Goal: Task Accomplishment & Management: Use online tool/utility

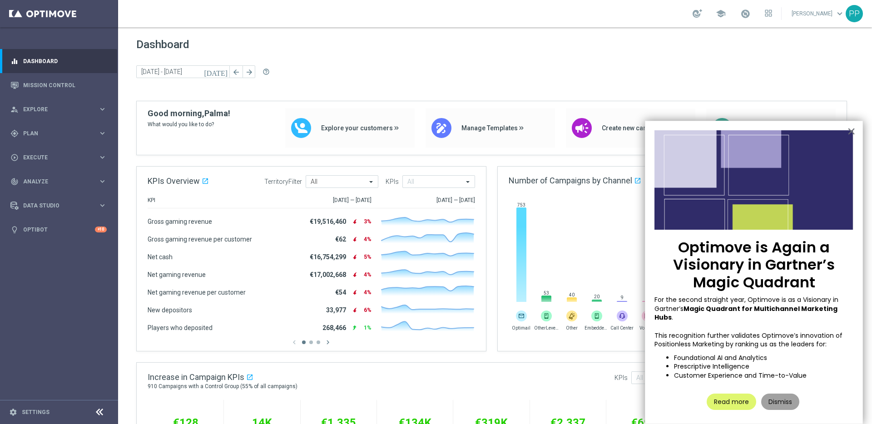
click at [773, 394] on button "Dismiss" at bounding box center [781, 402] width 38 height 16
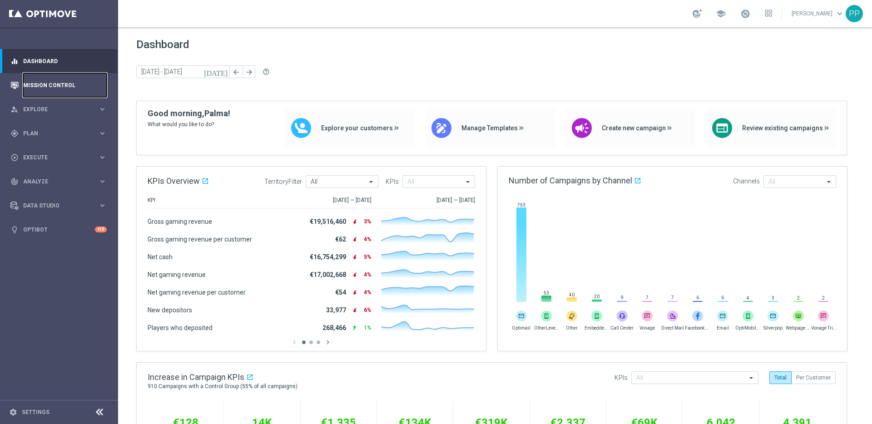
click at [47, 85] on link "Mission Control" at bounding box center [65, 85] width 84 height 24
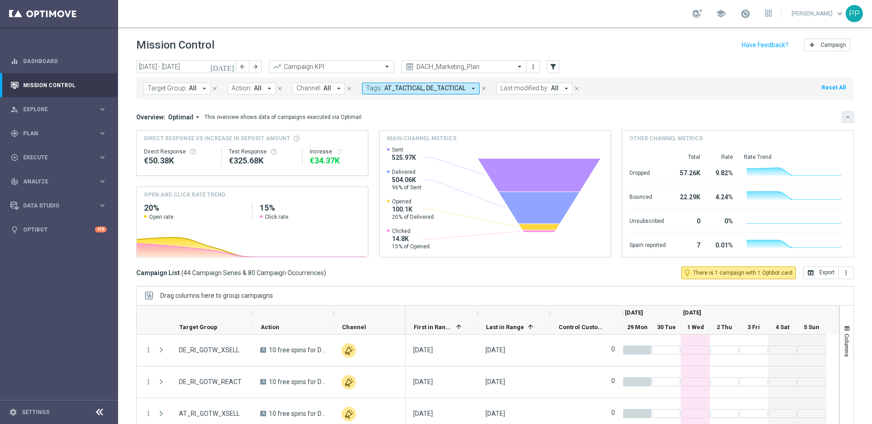
click at [846, 117] on button "keyboard_arrow_down" at bounding box center [848, 117] width 12 height 12
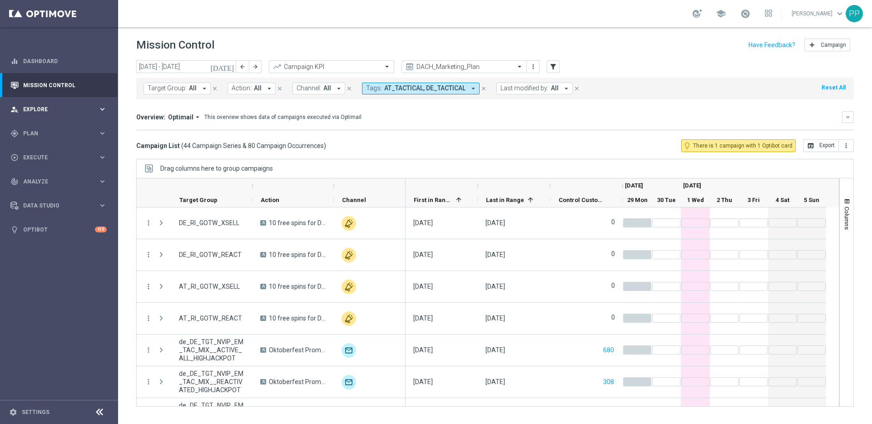
click at [38, 109] on span "Explore" at bounding box center [60, 109] width 75 height 5
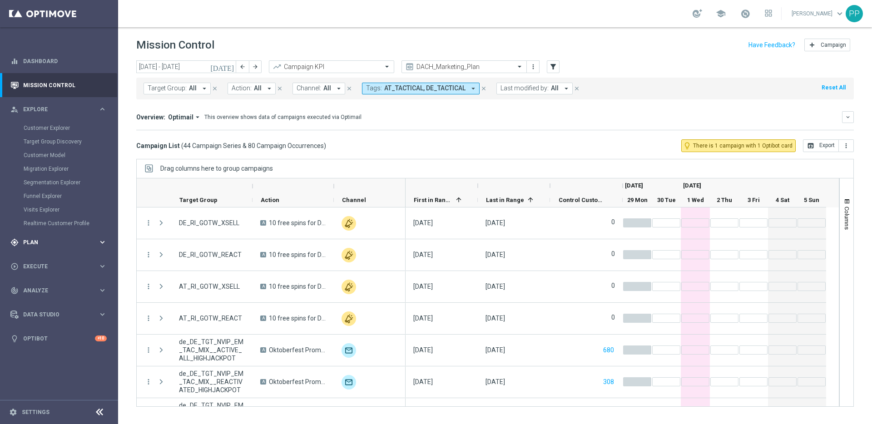
click at [31, 243] on span "Plan" at bounding box center [60, 242] width 75 height 5
click at [40, 181] on span "Templates" at bounding box center [56, 179] width 65 height 5
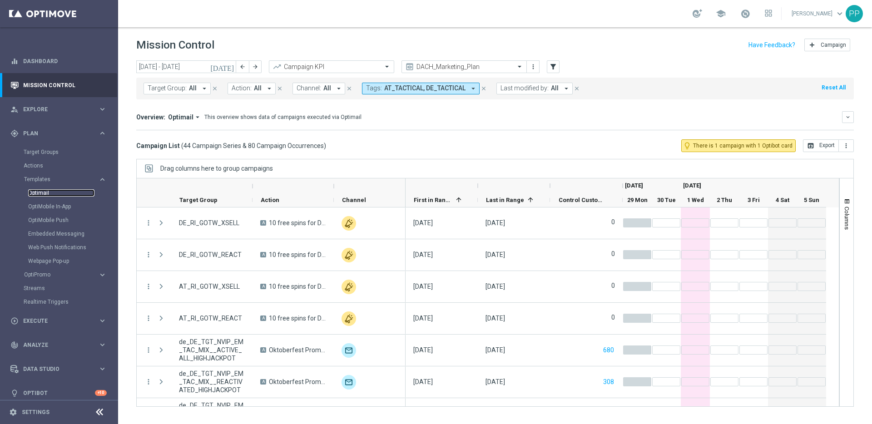
click at [39, 191] on link "Optimail" at bounding box center [61, 192] width 66 height 7
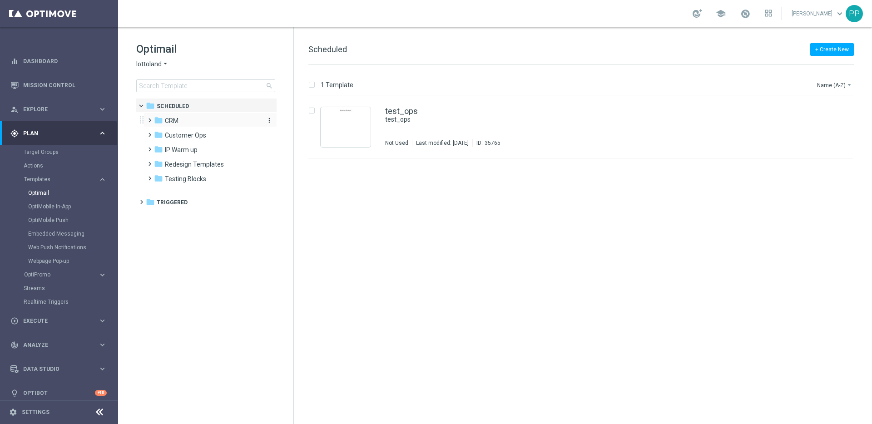
click at [169, 123] on span "CRM" at bounding box center [172, 121] width 14 height 8
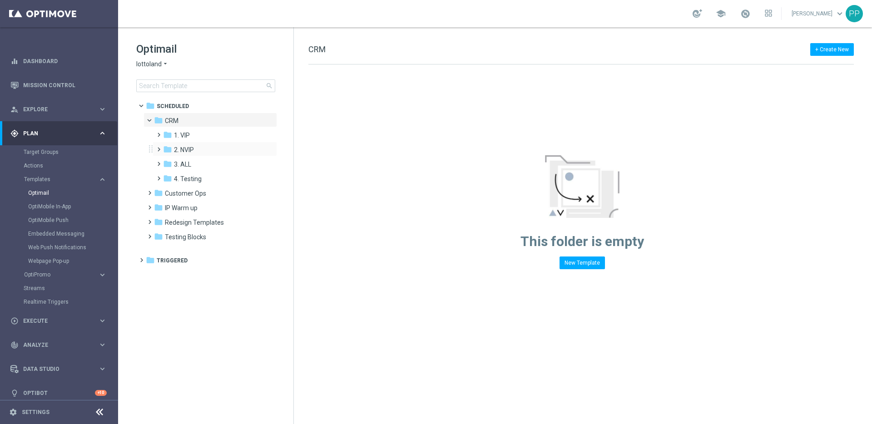
click at [156, 147] on span at bounding box center [157, 146] width 4 height 4
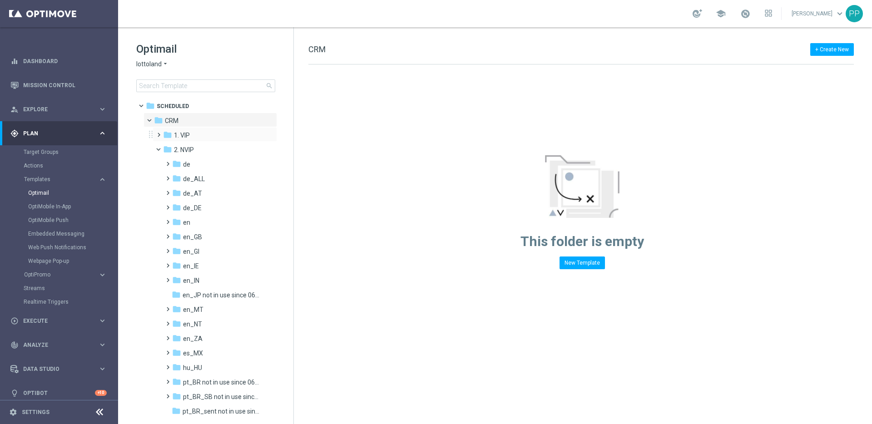
click at [159, 133] on span at bounding box center [157, 131] width 4 height 4
click at [161, 135] on span at bounding box center [163, 133] width 4 height 4
click at [168, 162] on span at bounding box center [166, 160] width 4 height 4
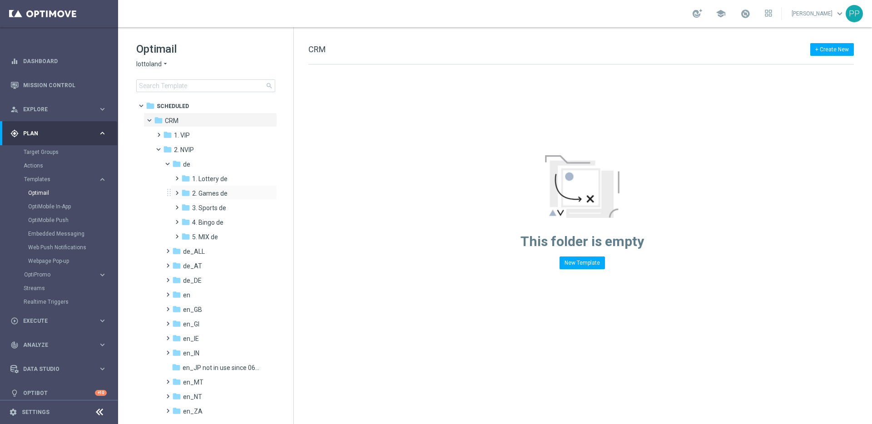
click at [176, 191] on span at bounding box center [175, 189] width 4 height 4
click at [209, 223] on span "TAC GM de" at bounding box center [217, 223] width 32 height 8
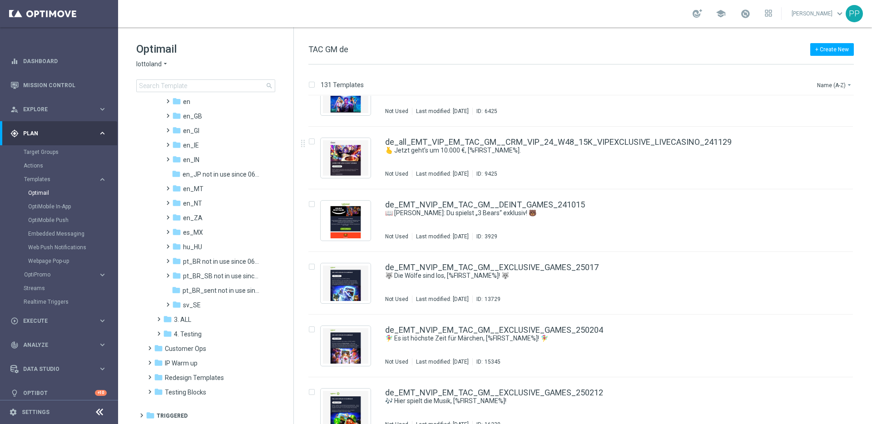
scroll to position [282, 0]
click at [192, 85] on input at bounding box center [205, 86] width 139 height 13
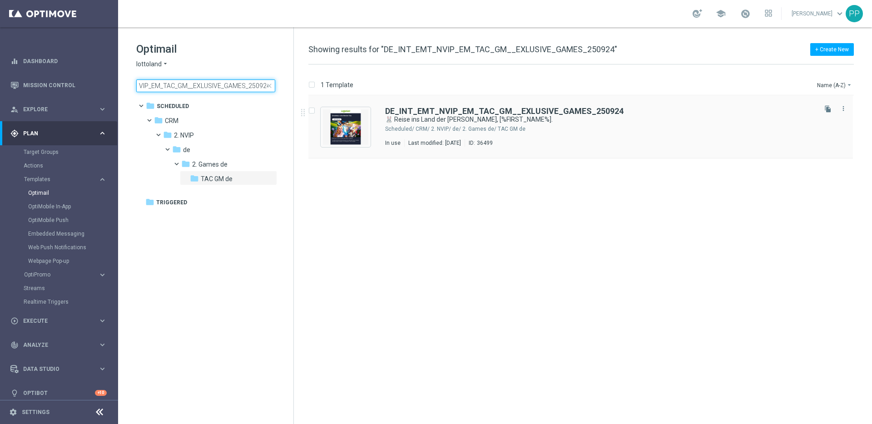
type input "DE_INT_EMT_NVIP_EM_TAC_GM__EXLUSIVE_GAMES_250924"
click at [312, 112] on input "Press SPACE to select this row." at bounding box center [312, 112] width 6 height 6
checkbox input "true"
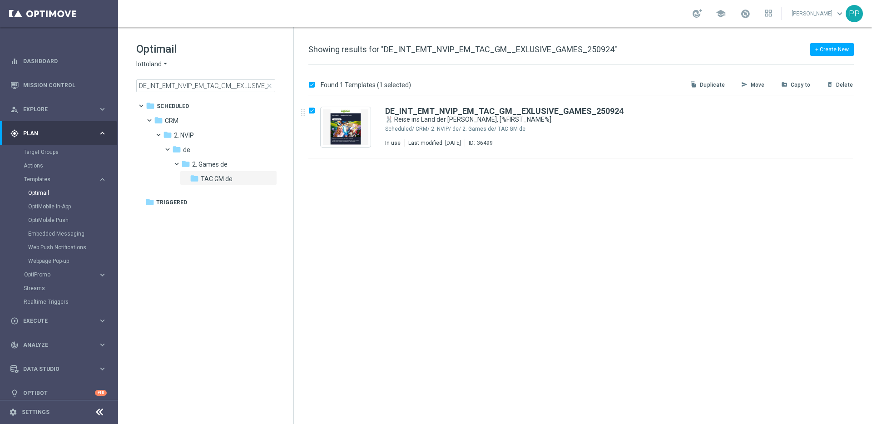
click at [706, 83] on p "Duplicate" at bounding box center [712, 84] width 25 height 7
checkbox input "false"
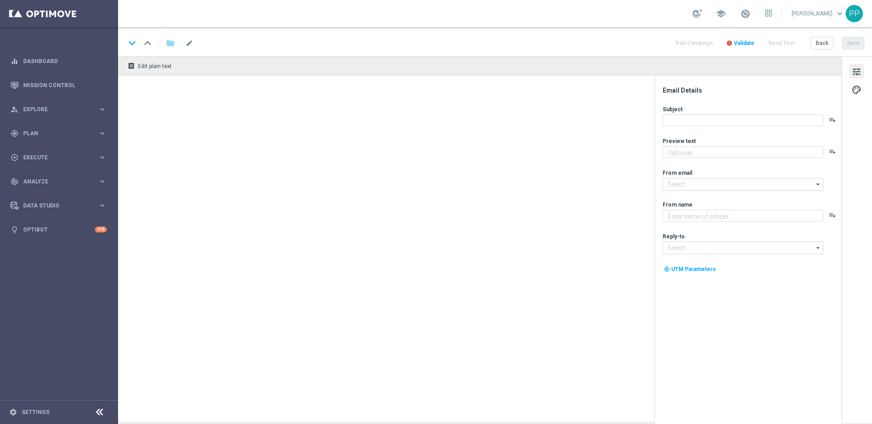
type textarea "Neu und exklusiv im Lottoland"
type textarea "Lottoland"
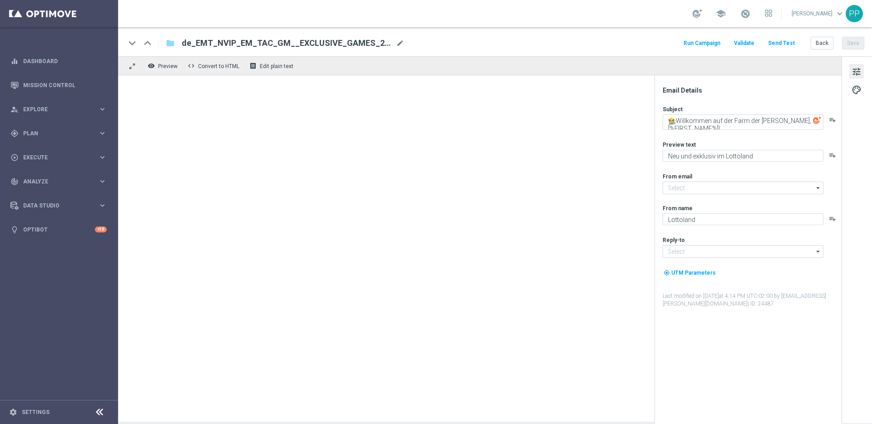
type input "[EMAIL_ADDRESS][DOMAIN_NAME]"
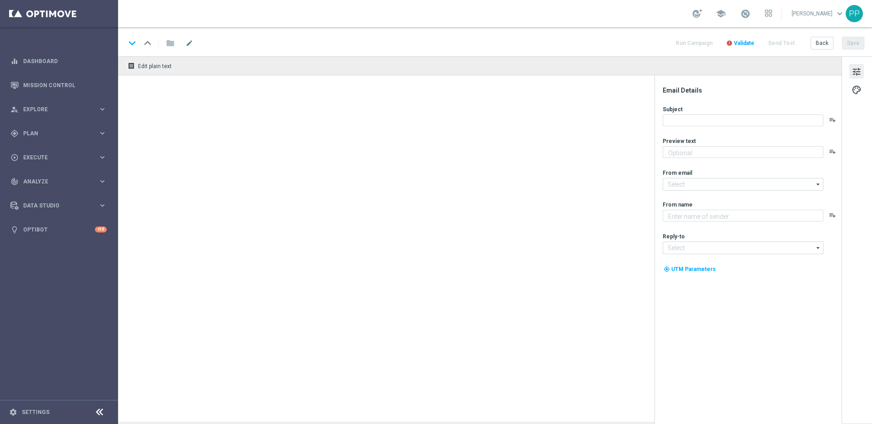
type textarea "Neu und exklusiv im Lottoland"
type textarea "Lottoland"
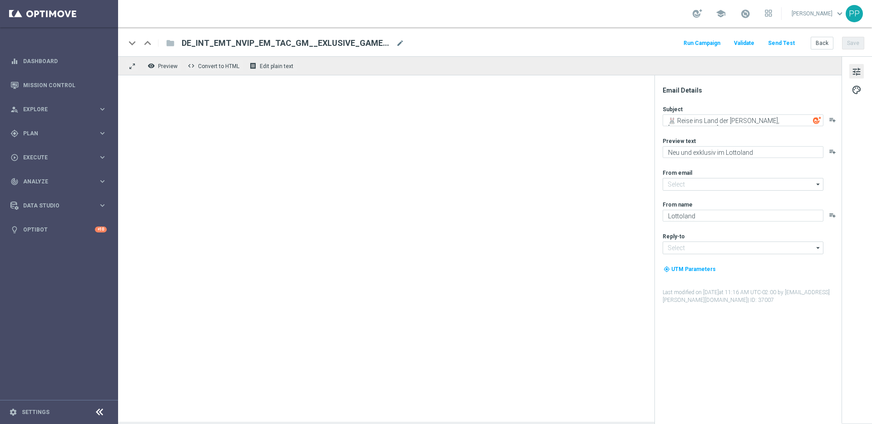
type input "[EMAIL_ADDRESS][DOMAIN_NAME]"
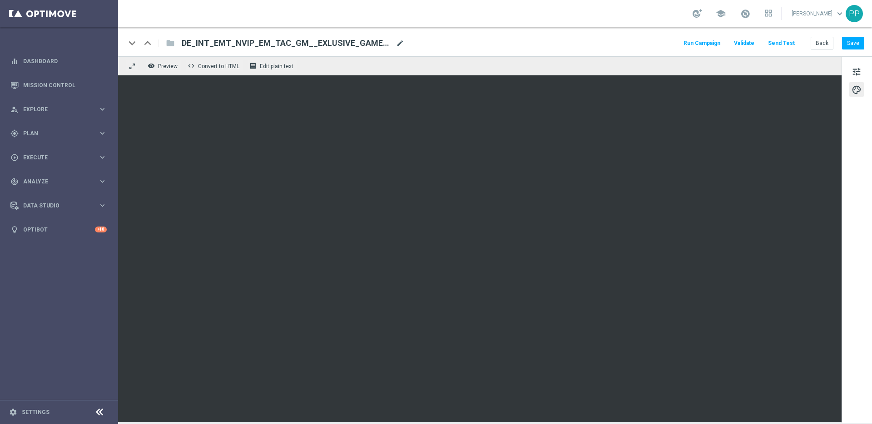
click at [403, 43] on span "mode_edit" at bounding box center [400, 43] width 8 height 8
drag, startPoint x: 391, startPoint y: 45, endPoint x: 186, endPoint y: 42, distance: 204.5
click at [186, 42] on input "DE_INT_EMT_NVIP_EM_TAC_GM__EXLUSIVE_GAMES_250924(1)" at bounding box center [294, 43] width 225 height 12
paste input "_EXCLUSIVE_GAME_251001__NVIP_EMA_TAC_GM"
type input "DE_INT__EXCLUSIVE_GAME_251001__NVIP_EMA_TAC_GM"
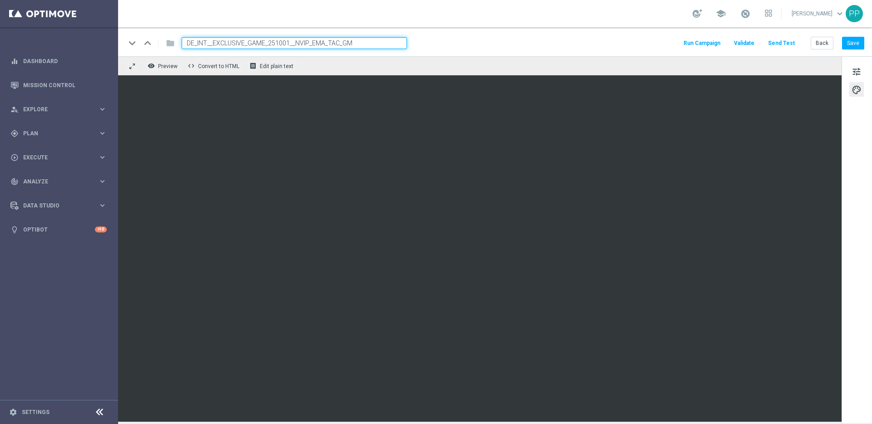
click at [412, 49] on div "keyboard_arrow_down keyboard_arrow_up folder DE_INT__EXCLUSIVE_GAME_251001__NVI…" at bounding box center [494, 43] width 739 height 12
click at [856, 70] on span "tune" at bounding box center [857, 72] width 10 height 12
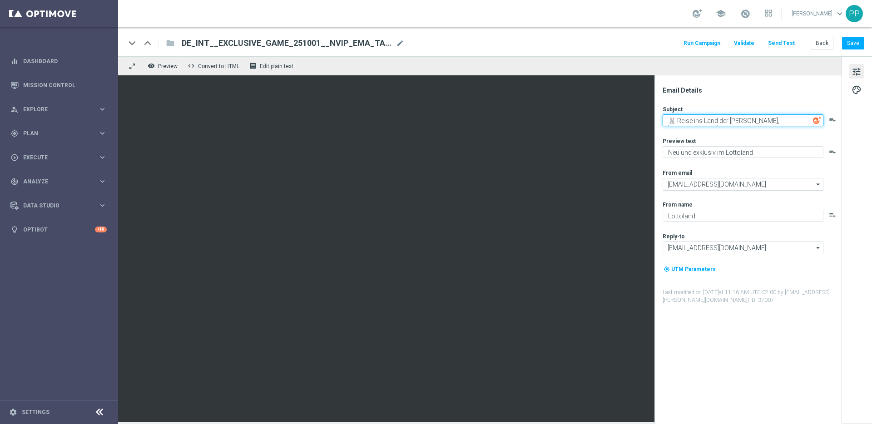
click at [665, 122] on textarea "🐰 Reise ins Land der Wunder, [%FIRST_NAME%]." at bounding box center [743, 121] width 161 height 12
paste textarea "Gruseln & gewinnen, [%FIRST_NAME%]"
type textarea "🎃 Gruseln & gewinnen, [%FIRST_NAME%]"
click at [717, 132] on div "Subject 🎃 Gruseln & gewinnen, [%FIRST_NAME%] playlist_add Preview text Neu und …" at bounding box center [752, 204] width 178 height 199
drag, startPoint x: 795, startPoint y: 120, endPoint x: 657, endPoint y: 119, distance: 138.6
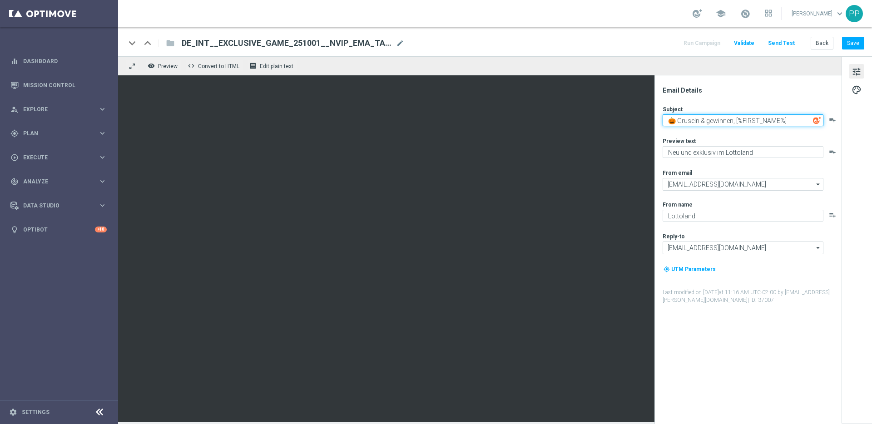
click at [657, 119] on div "Email Details Subject 🎃 Gruseln & gewinnen, [%FIRST_NAME%] playlist_add Preview…" at bounding box center [748, 249] width 187 height 349
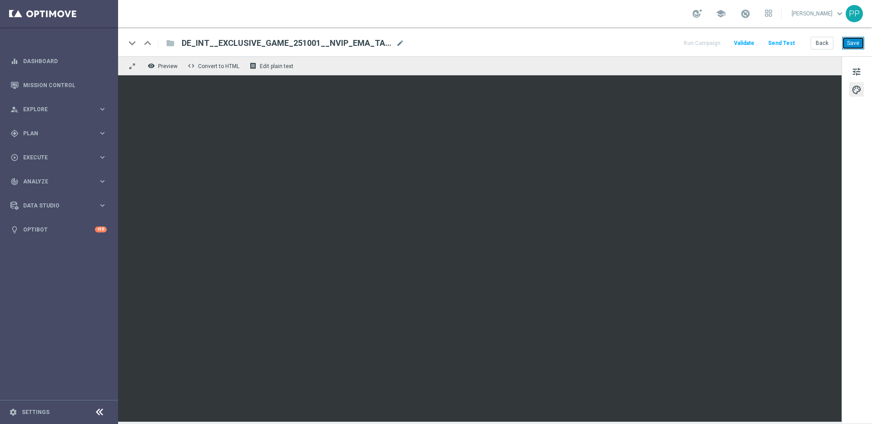
click at [847, 45] on button "Save" at bounding box center [853, 43] width 22 height 13
click at [848, 42] on button "Save" at bounding box center [853, 43] width 22 height 13
click at [851, 44] on button "Save" at bounding box center [853, 43] width 22 height 13
click at [777, 40] on button "Send Test" at bounding box center [782, 43] width 30 height 12
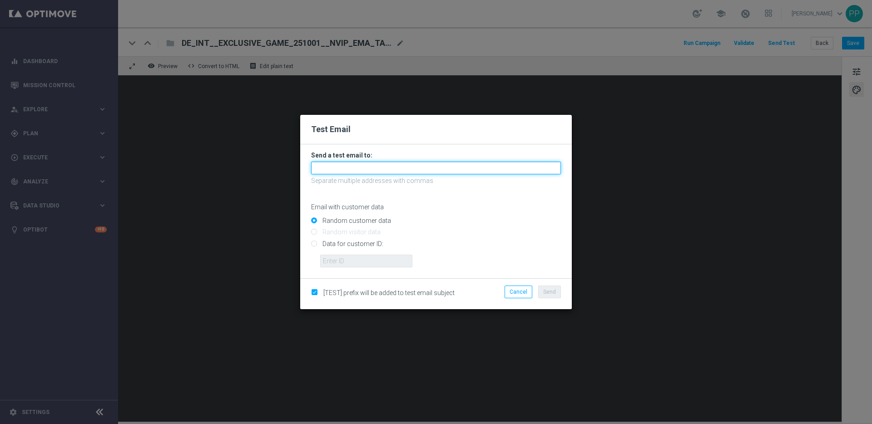
click at [330, 166] on input "text" at bounding box center [436, 168] width 250 height 13
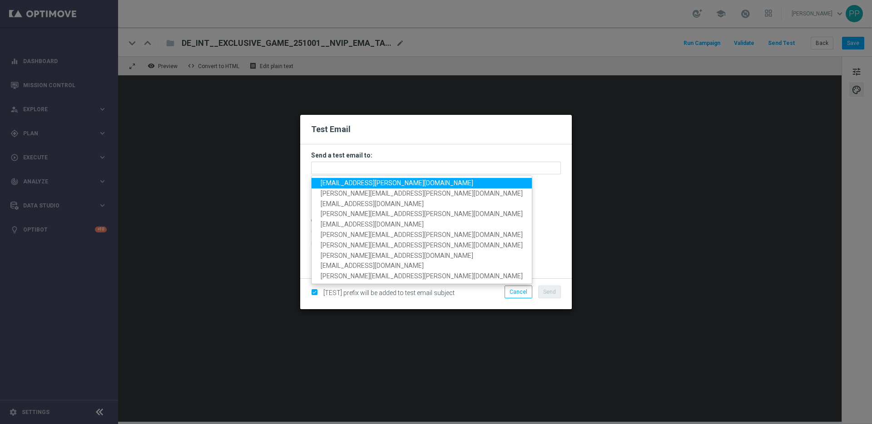
click at [334, 183] on span "palma.prieto@lottoland.com" at bounding box center [397, 182] width 153 height 7
type input "palma.prieto@lottoland.com"
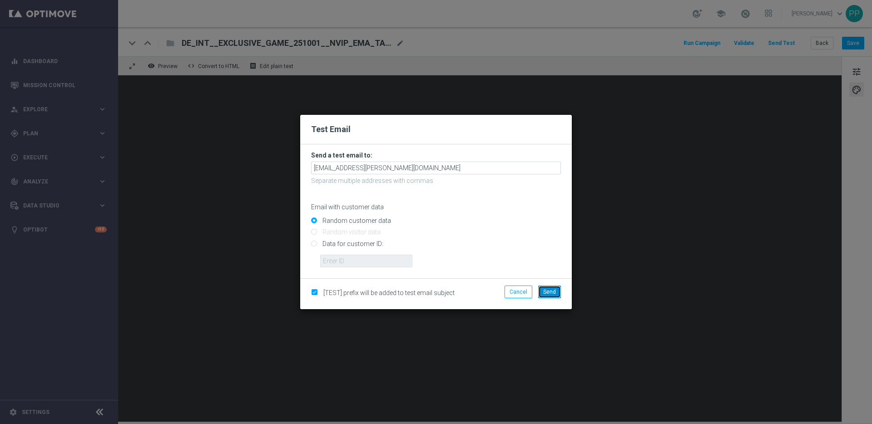
click at [553, 290] on span "Send" at bounding box center [549, 292] width 13 height 6
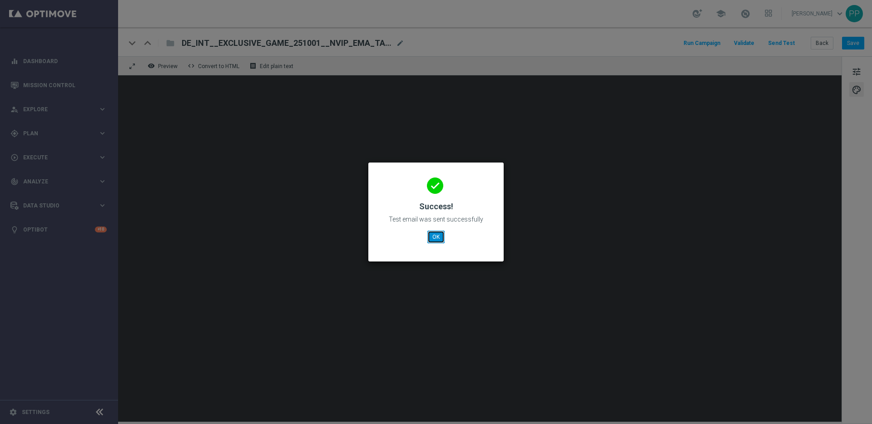
click at [436, 236] on button "OK" at bounding box center [436, 237] width 17 height 13
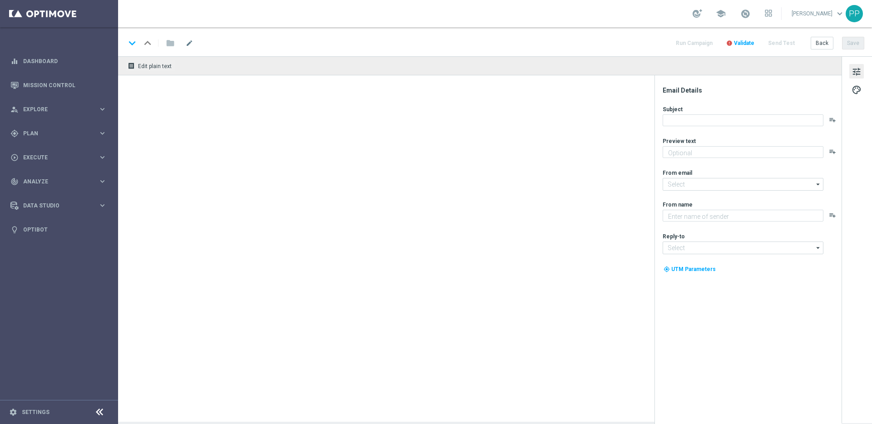
type textarea "Neu und exklusiv im Lottoland"
type input "[EMAIL_ADDRESS][DOMAIN_NAME]"
type textarea "Lottoland"
type input "[EMAIL_ADDRESS][DOMAIN_NAME]"
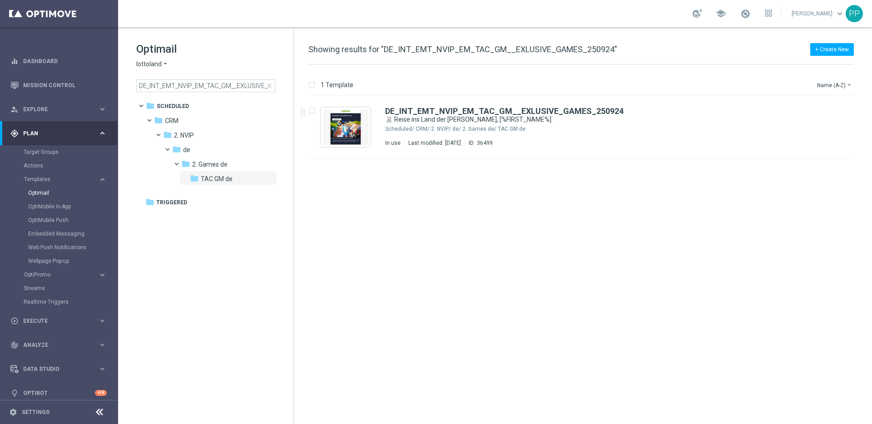
click at [269, 85] on span "close" at bounding box center [269, 85] width 7 height 7
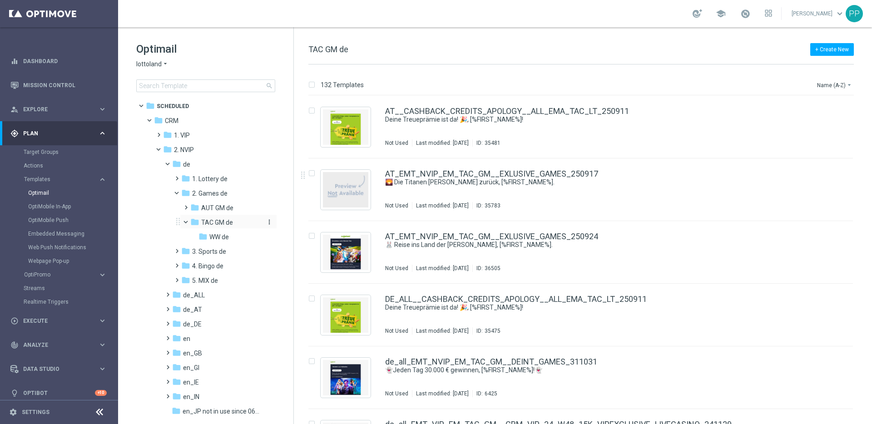
click at [208, 224] on span "TAC GM de" at bounding box center [217, 223] width 32 height 8
click at [312, 110] on input "Press SPACE to select this row." at bounding box center [312, 112] width 6 height 6
checkbox input "true"
click at [314, 172] on input "Press SPACE to select this row." at bounding box center [312, 175] width 6 height 6
checkbox input "true"
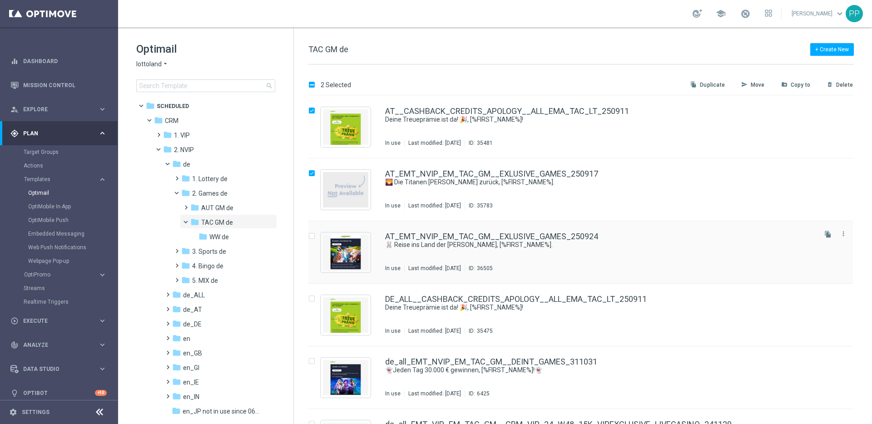
click at [311, 237] on input "Press SPACE to select this row." at bounding box center [312, 237] width 6 height 6
checkbox input "true"
click at [752, 85] on button "send Move" at bounding box center [757, 85] width 32 height 11
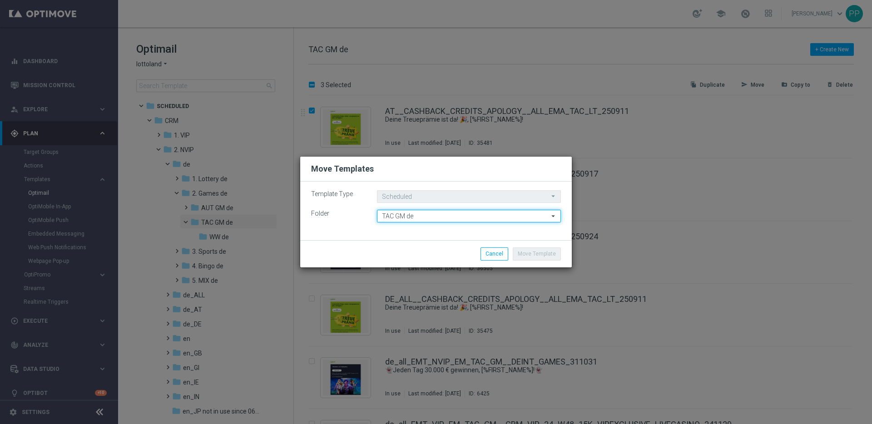
click at [382, 213] on input "TAC GM de" at bounding box center [469, 216] width 184 height 13
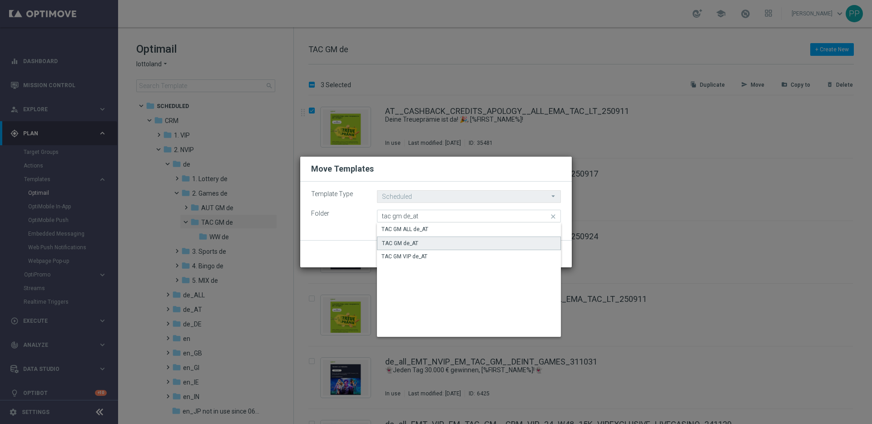
click at [404, 239] on div "TAC GM de_AT" at bounding box center [469, 244] width 184 height 14
type input "TAC GM de_AT"
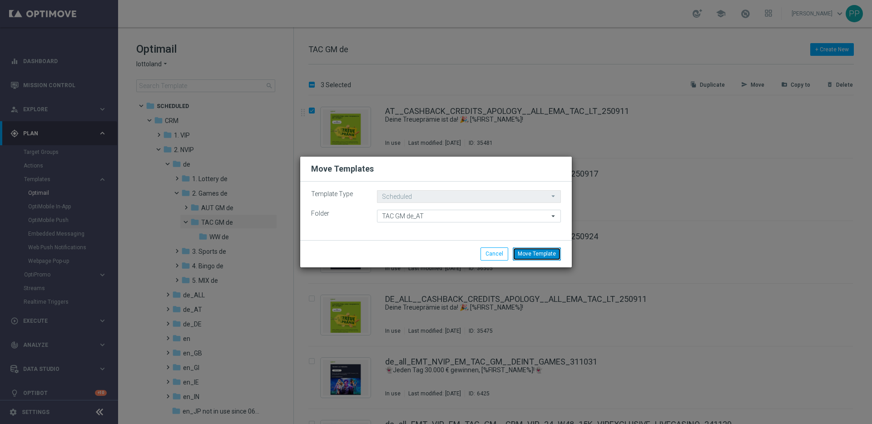
click at [534, 253] on button "Move Template" at bounding box center [537, 254] width 48 height 13
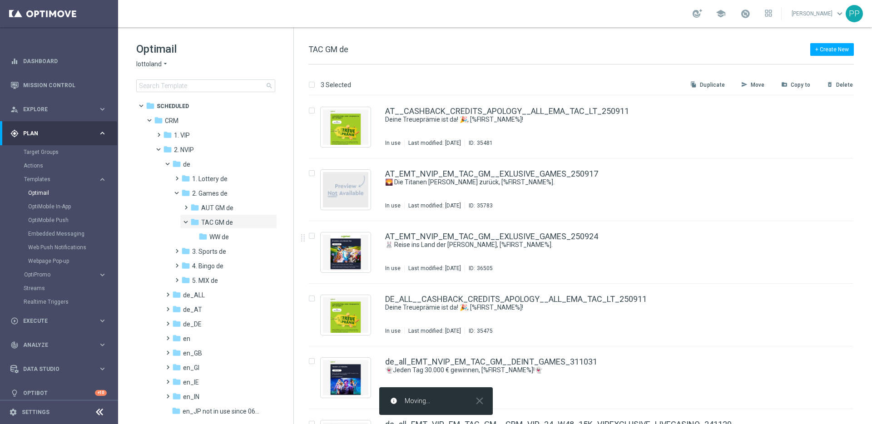
checkbox input "false"
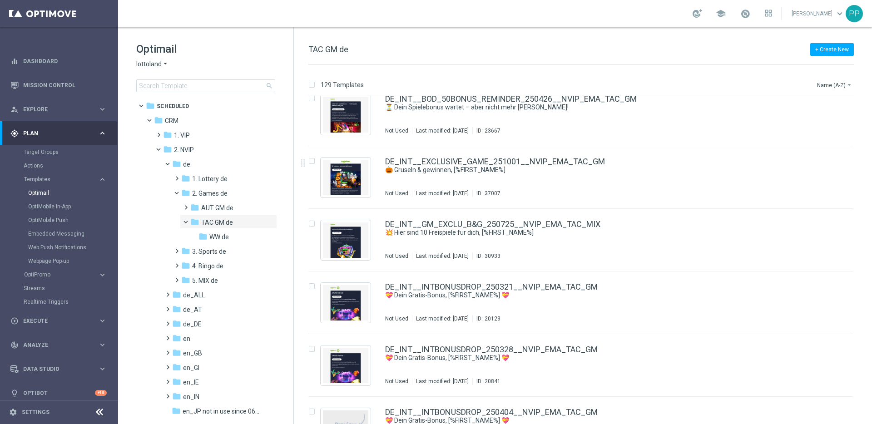
scroll to position [5602, 0]
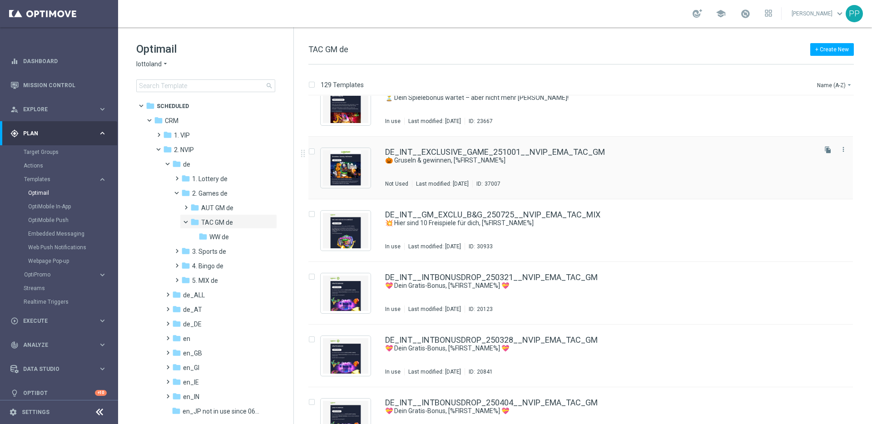
click at [309, 151] on input "Press SPACE to select this row." at bounding box center [312, 153] width 6 height 6
checkbox input "true"
click at [797, 85] on p "Copy to" at bounding box center [801, 84] width 20 height 7
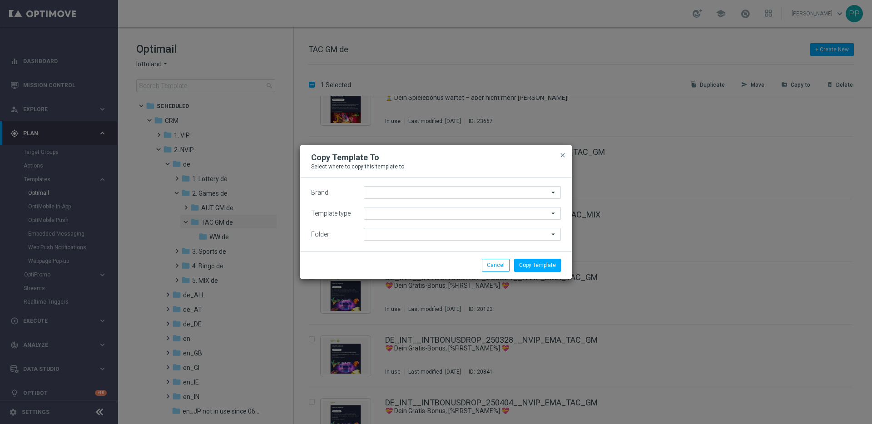
type input "lottoland"
type input "Scheduled"
type input "TAC GM de"
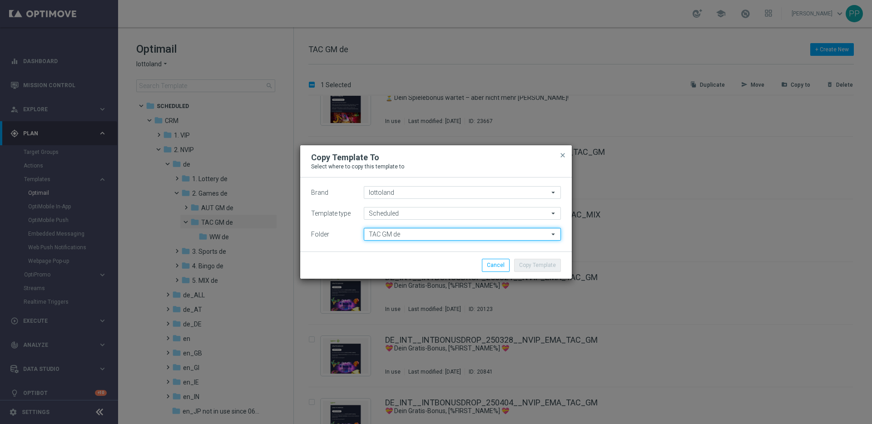
click at [381, 235] on input "TAC GM de" at bounding box center [462, 234] width 197 height 13
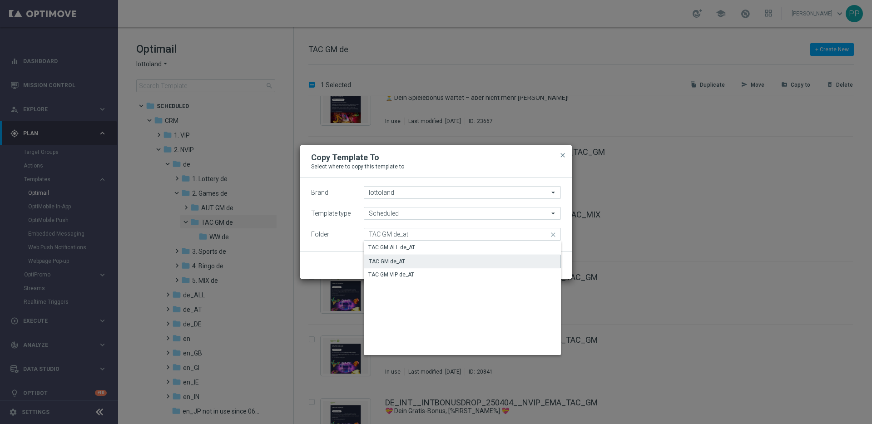
click at [395, 266] on div "TAC GM de_AT" at bounding box center [462, 262] width 197 height 14
type input "TAC GM de_AT"
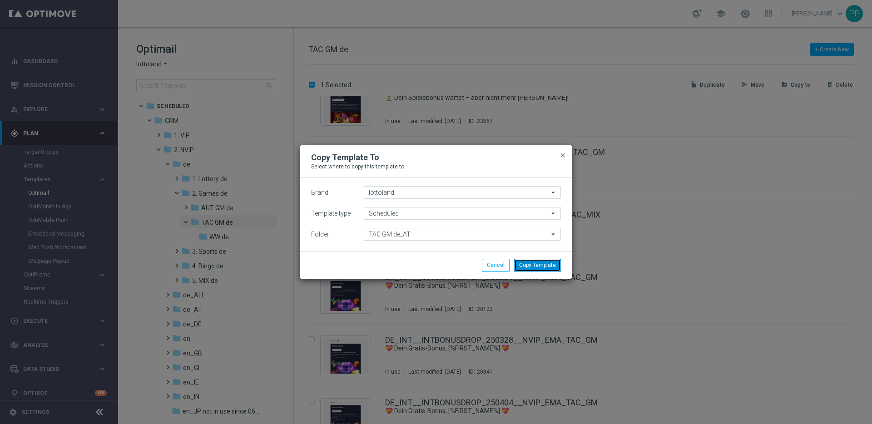
click at [533, 265] on button "Copy Template" at bounding box center [537, 265] width 47 height 13
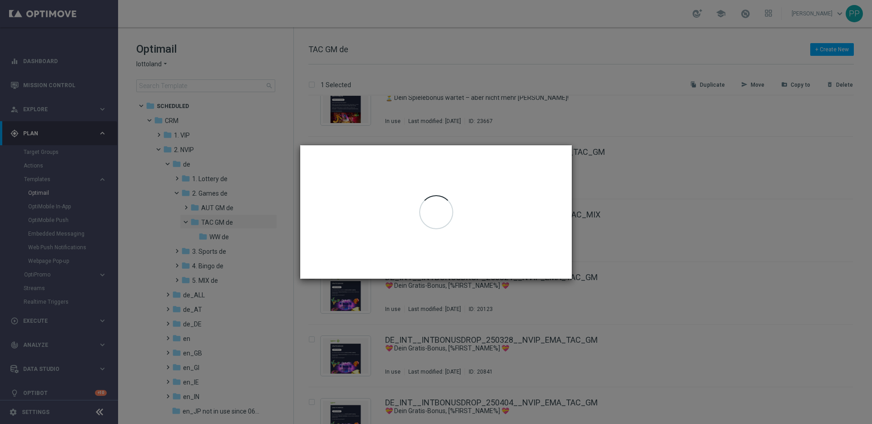
checkbox input "false"
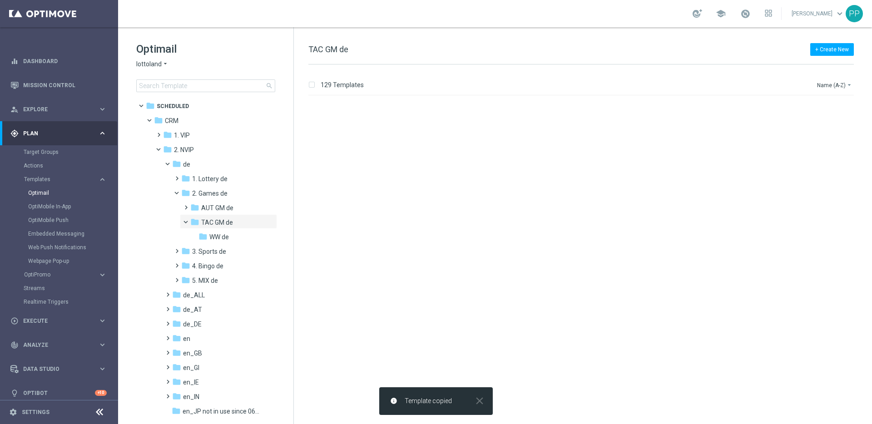
scroll to position [0, 0]
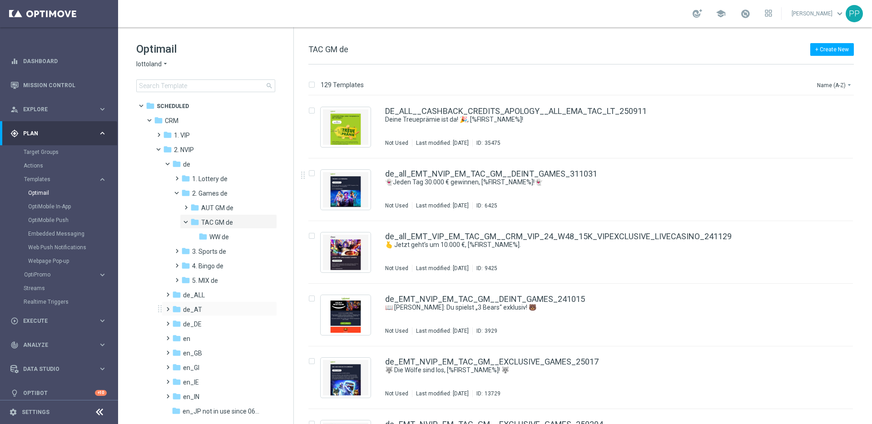
click at [168, 307] on span at bounding box center [166, 306] width 4 height 4
click at [176, 336] on span at bounding box center [175, 335] width 4 height 4
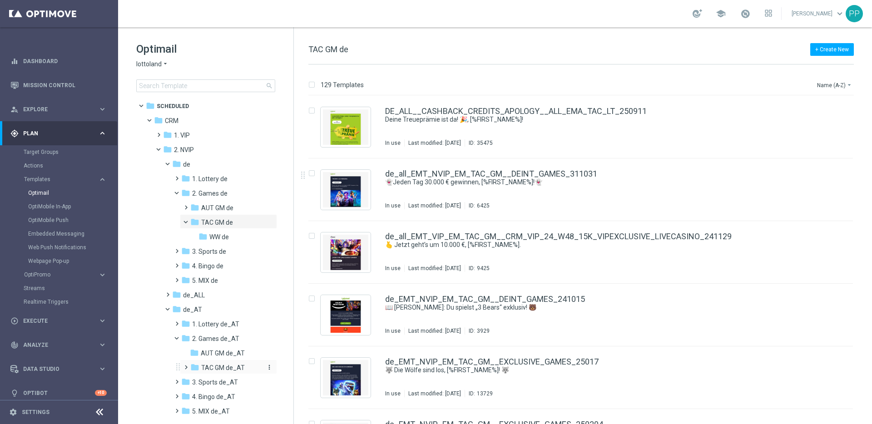
click at [207, 364] on span "TAC GM de_AT" at bounding box center [223, 368] width 44 height 8
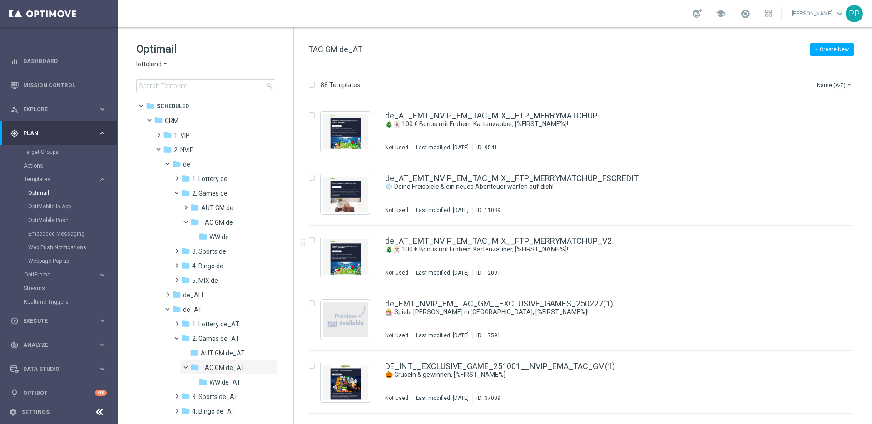
scroll to position [5189, 0]
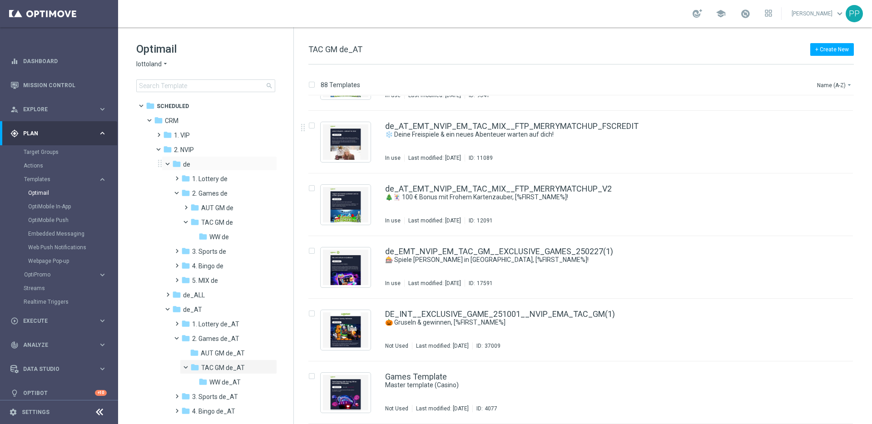
click at [170, 163] on span at bounding box center [172, 162] width 4 height 4
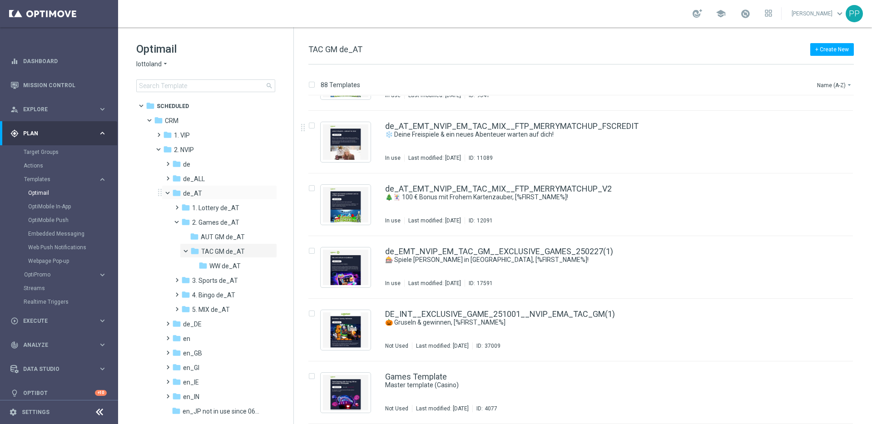
click at [170, 193] on span at bounding box center [172, 191] width 4 height 4
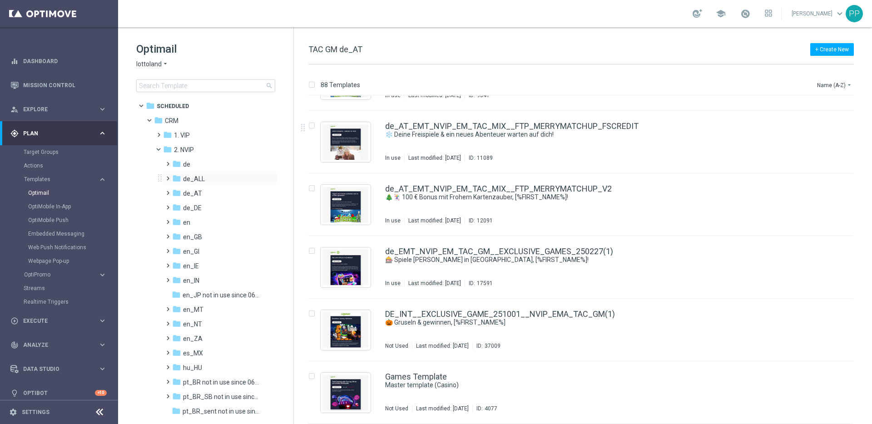
click at [168, 176] on span at bounding box center [166, 175] width 4 height 4
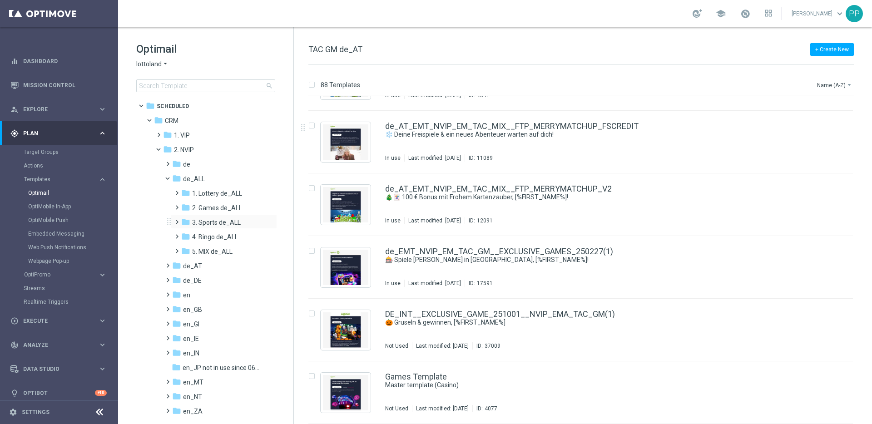
click at [175, 220] on span at bounding box center [175, 218] width 4 height 4
click at [212, 252] on span "TAC SP de_ALL" at bounding box center [223, 252] width 45 height 8
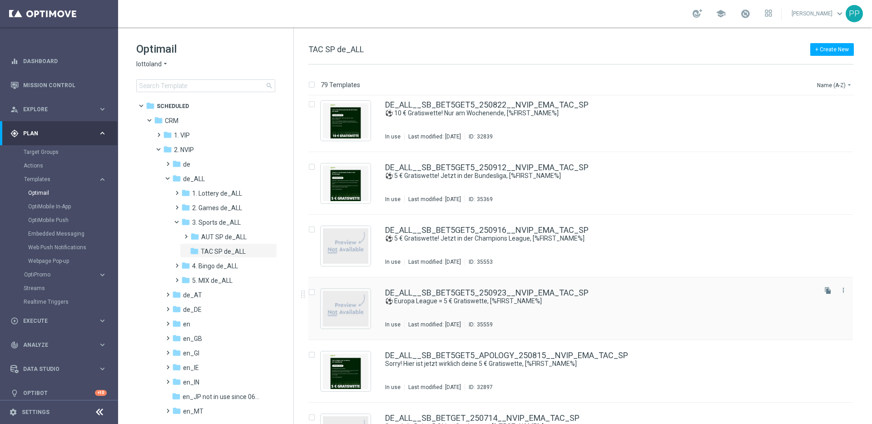
scroll to position [134, 0]
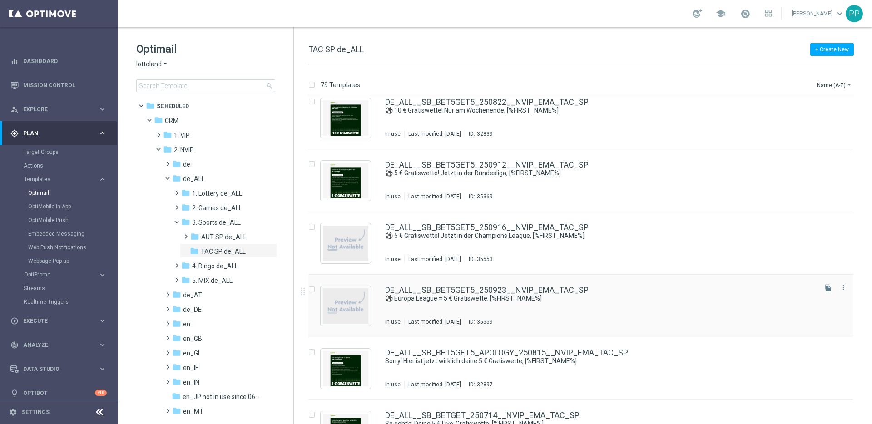
click at [313, 289] on input "Press SPACE to select this row." at bounding box center [312, 291] width 6 height 6
checkbox input "true"
click at [707, 85] on p "Duplicate" at bounding box center [712, 84] width 25 height 7
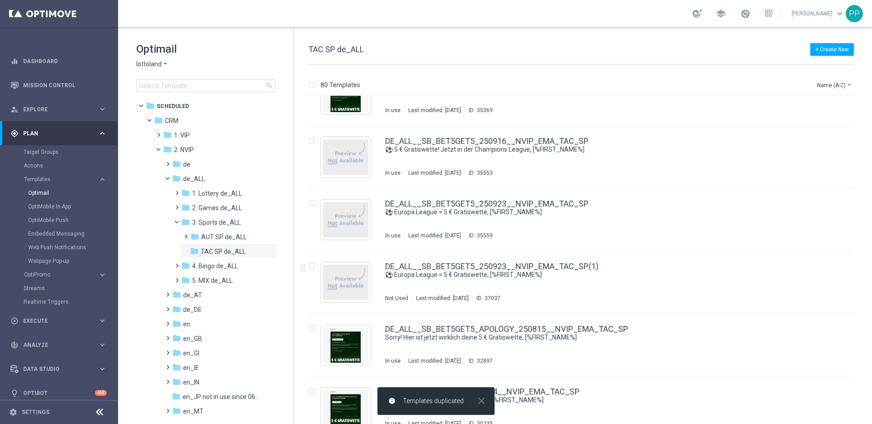
scroll to position [224, 0]
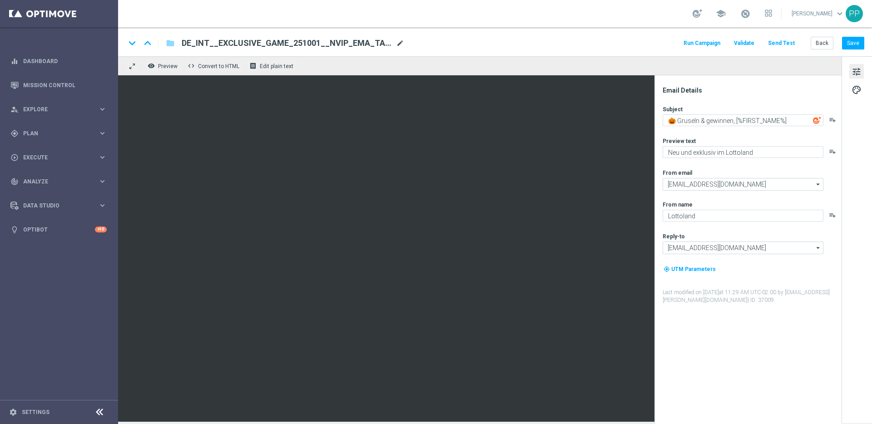
click at [403, 40] on span "mode_edit" at bounding box center [400, 43] width 8 height 8
drag, startPoint x: 384, startPoint y: 41, endPoint x: 179, endPoint y: 42, distance: 205.4
click at [179, 42] on div "DE_INT__EXCLUSIVE_GAME_251001__NVIP_EMA_TAC_GM(1)" at bounding box center [290, 43] width 233 height 12
paste input "AT__EXCLUSIVE_GAME_251001__NVIP_EMA_TAC_GM"
type input "AT__EXCLUSIVE_GAME_251001__NVIP_EMA_TAC_GM"
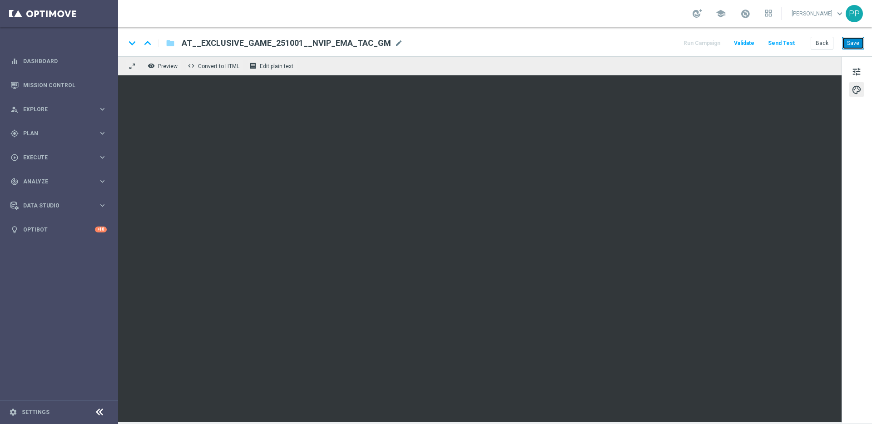
click at [850, 39] on button "Save" at bounding box center [853, 43] width 22 height 13
click at [778, 41] on button "Send Test" at bounding box center [782, 43] width 30 height 12
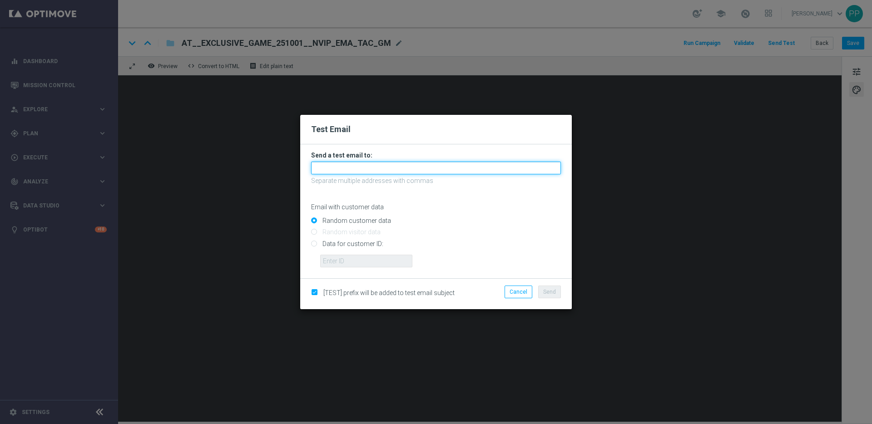
click at [364, 164] on input "text" at bounding box center [436, 168] width 250 height 13
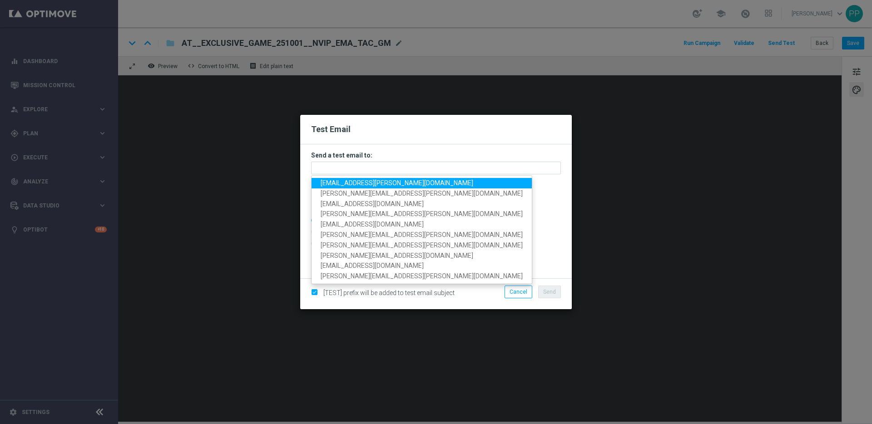
click at [351, 184] on span "[EMAIL_ADDRESS][PERSON_NAME][DOMAIN_NAME]" at bounding box center [397, 182] width 153 height 7
type input "[EMAIL_ADDRESS][PERSON_NAME][DOMAIN_NAME]"
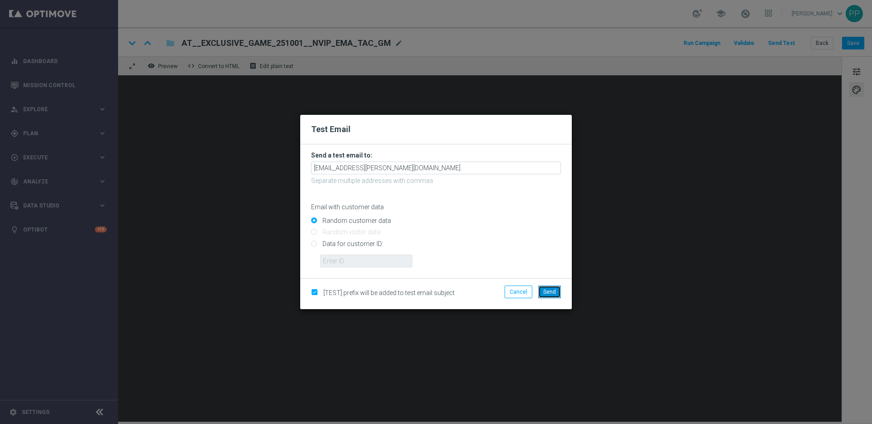
click at [550, 292] on span "Send" at bounding box center [549, 292] width 13 height 6
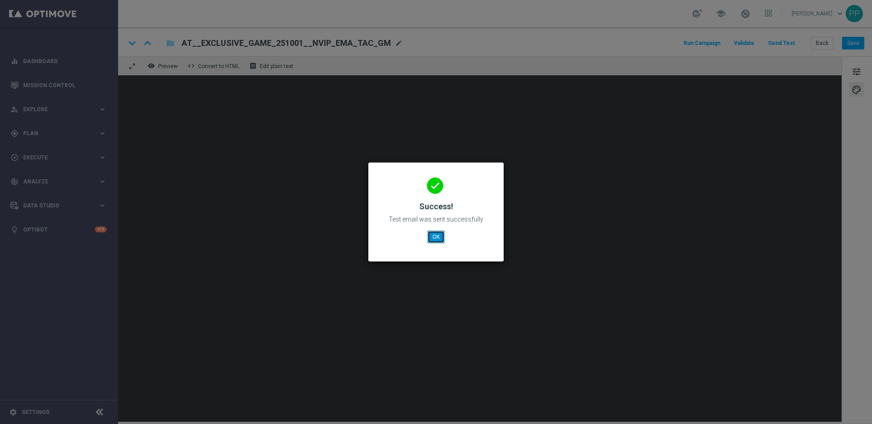
click at [433, 237] on button "OK" at bounding box center [436, 237] width 17 height 13
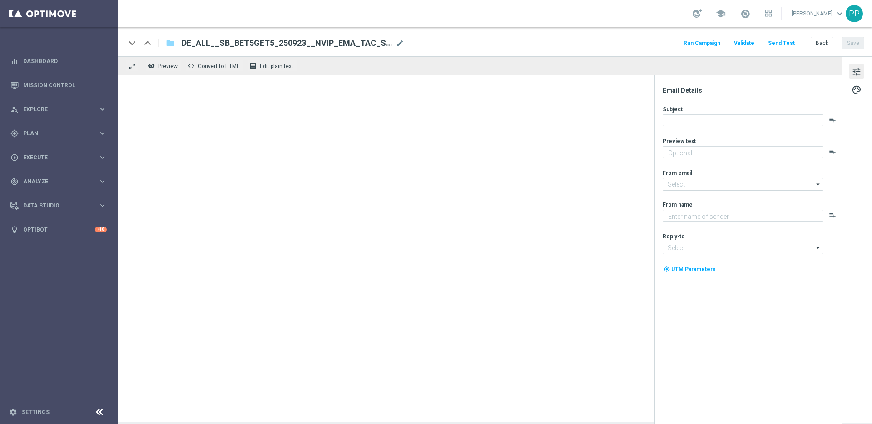
type textarea "Wette 5 € auf die Europa League für deine 5 € Gratiswette"
type input "[EMAIL_ADDRESS][DOMAIN_NAME]"
type textarea "Lottoland"
type input "[EMAIL_ADDRESS][DOMAIN_NAME]"
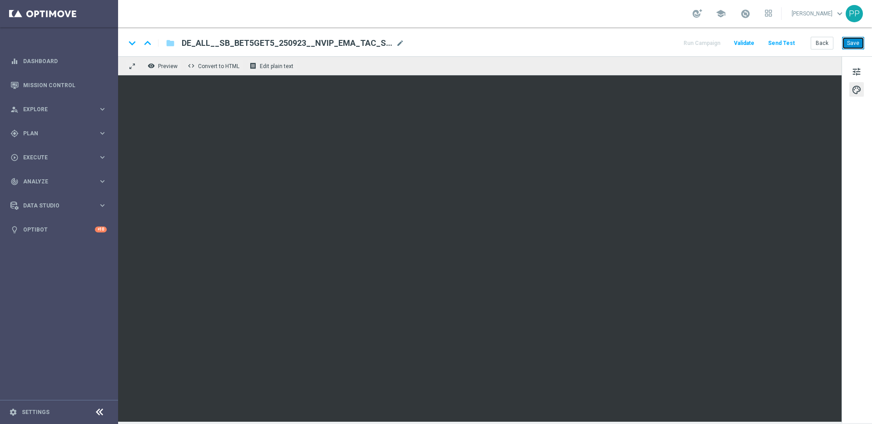
click at [851, 43] on button "Save" at bounding box center [853, 43] width 22 height 13
click at [852, 40] on button "Save" at bounding box center [853, 43] width 22 height 13
click at [853, 42] on button "Save" at bounding box center [853, 43] width 22 height 13
click at [858, 71] on span "tune" at bounding box center [857, 72] width 10 height 12
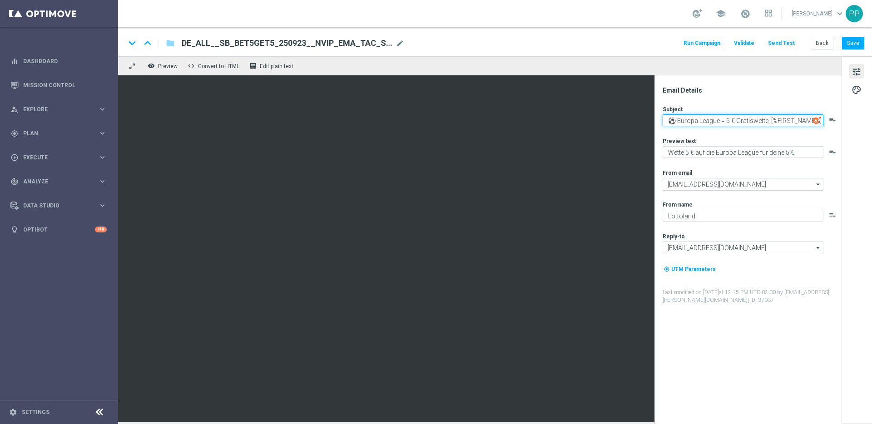
drag, startPoint x: 678, startPoint y: 119, endPoint x: 792, endPoint y: 165, distance: 122.1
click at [792, 165] on div "Subject ⚽ Europa League = 5 € Gratiswette, [%FIRST_NAME%] playlist_add Preview …" at bounding box center [752, 204] width 178 height 199
paste textarea "5 € Gratiswette geschenkt mit deiner Kombi"
drag, startPoint x: 724, startPoint y: 125, endPoint x: 667, endPoint y: 115, distance: 57.3
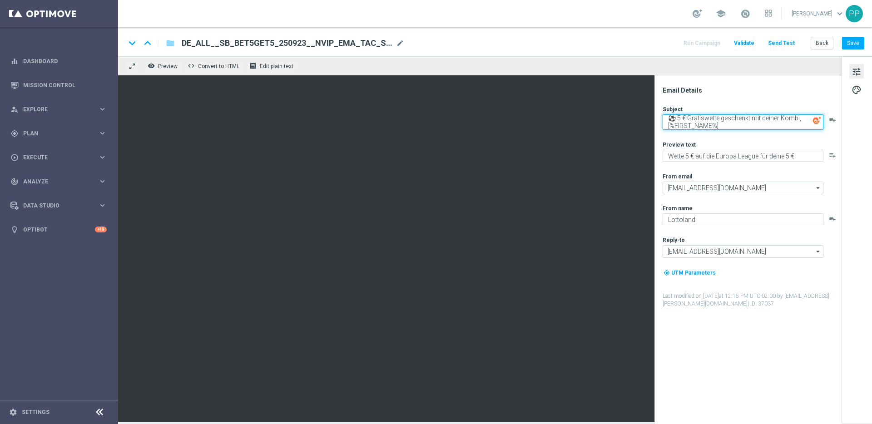
click at [667, 115] on textarea "⚽ 5 € Gratiswette geschenkt mit deiner Kombi, [%FIRST_NAME%]" at bounding box center [743, 122] width 161 height 15
type textarea "⚽ 5 € Gratiswette geschenkt mit deiner Kombi, [%FIRST_NAME%]"
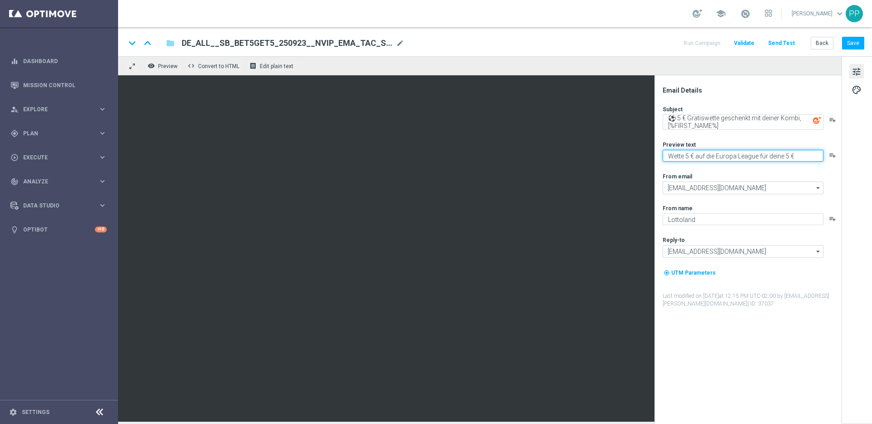
drag, startPoint x: 667, startPoint y: 155, endPoint x: 805, endPoint y: 158, distance: 138.2
click at [805, 158] on textarea "Wette 5 € auf die Europa League für deine 5 € Gratiswette" at bounding box center [743, 156] width 161 height 12
click at [713, 148] on div "Preview text Wette 5 € auf die Europa League für deine 5 € Gratiswette playlist…" at bounding box center [752, 151] width 178 height 21
drag, startPoint x: 668, startPoint y: 154, endPoint x: 747, endPoint y: 194, distance: 89.0
click at [747, 194] on div "Subject ⚽ 5 € Gratiswette geschenkt mit deiner Kombi, [%FIRST_NAME%] playlist_a…" at bounding box center [752, 206] width 178 height 203
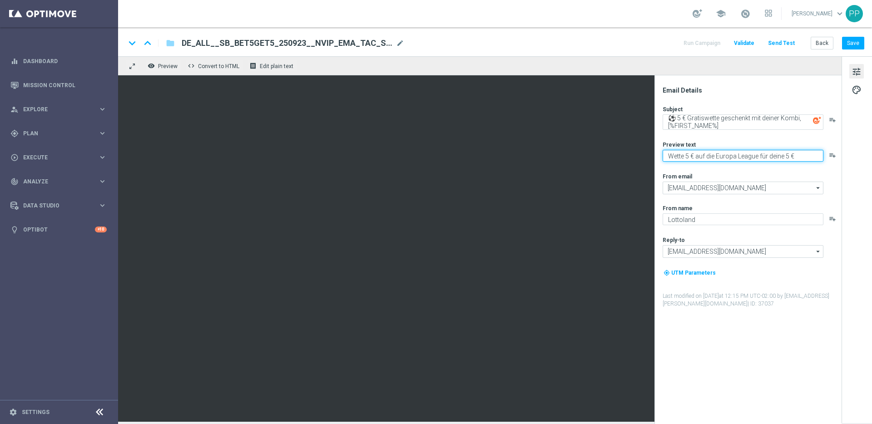
paste textarea "Du hast die freie [PERSON_NAME], welche Ligen und Spiele du wettest."
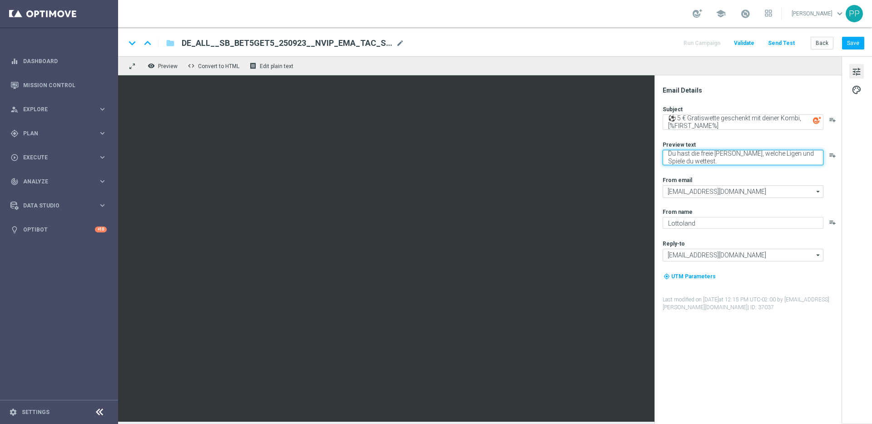
type textarea "Du hast die freie [PERSON_NAME], welche Ligen und Spiele du wettest."
click at [724, 173] on div "Subject ⚽ 5 € Gratiswette geschenkt mit deiner Kombi, [%FIRST_NAME%] playlist_a…" at bounding box center [752, 208] width 178 height 206
click at [854, 87] on span "palette" at bounding box center [857, 90] width 10 height 12
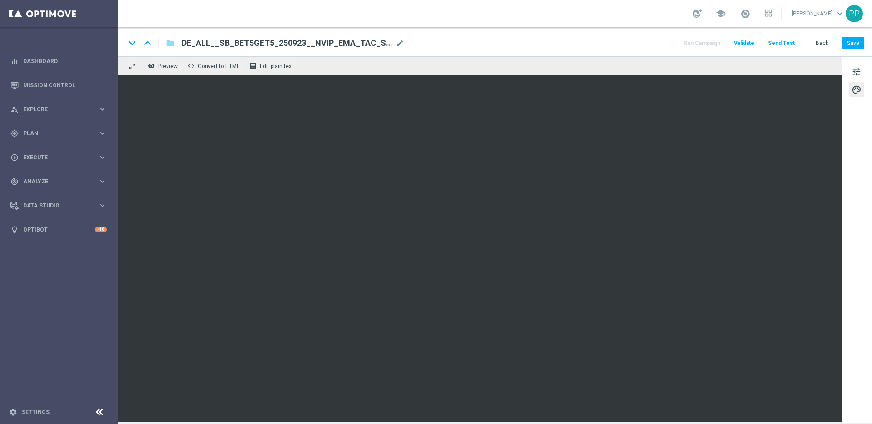
click at [843, 327] on div "tune palette" at bounding box center [857, 239] width 30 height 367
click at [863, 40] on button "Save" at bounding box center [853, 43] width 22 height 13
click at [852, 43] on button "Save" at bounding box center [853, 43] width 22 height 13
click at [854, 46] on button "Save" at bounding box center [853, 43] width 22 height 13
click at [790, 42] on button "Send Test" at bounding box center [782, 43] width 30 height 12
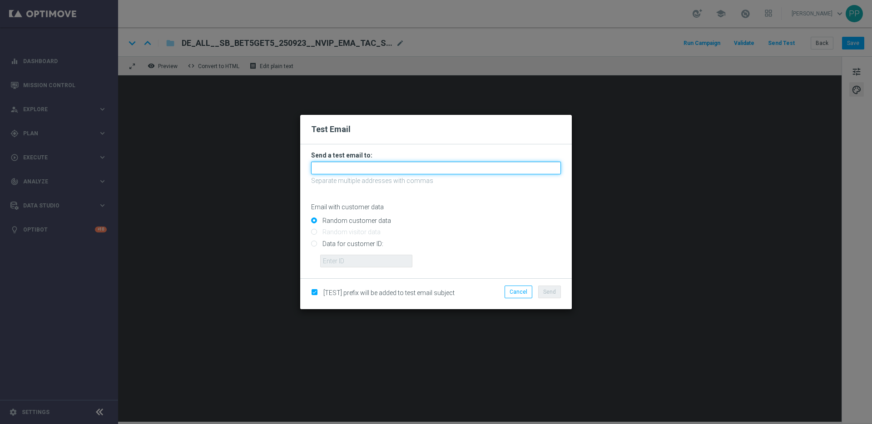
click at [380, 166] on input "text" at bounding box center [436, 168] width 250 height 13
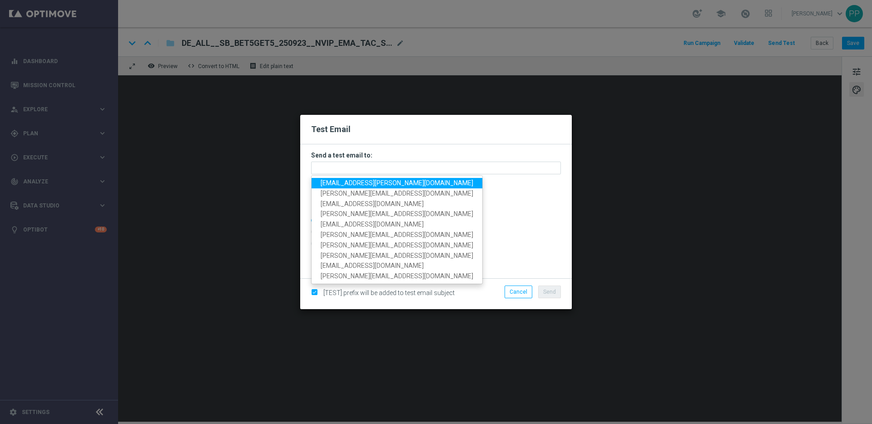
click at [352, 184] on span "[EMAIL_ADDRESS][PERSON_NAME][DOMAIN_NAME]" at bounding box center [397, 182] width 153 height 7
type input "[EMAIL_ADDRESS][PERSON_NAME][DOMAIN_NAME]"
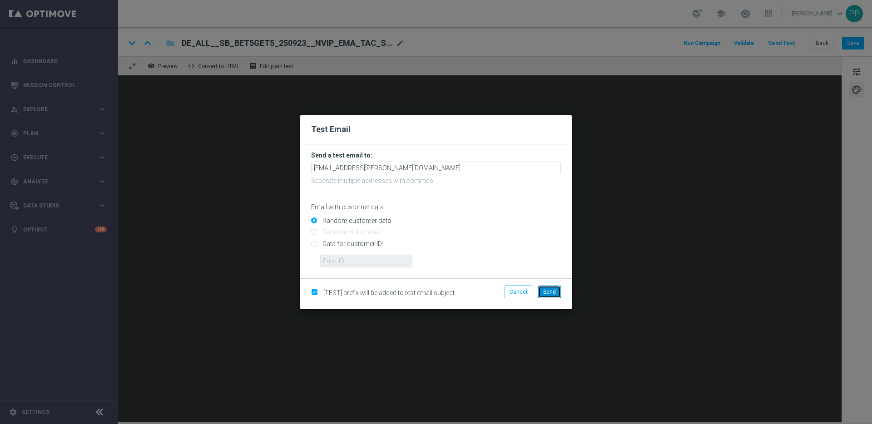
click at [552, 296] on button "Send" at bounding box center [549, 292] width 23 height 13
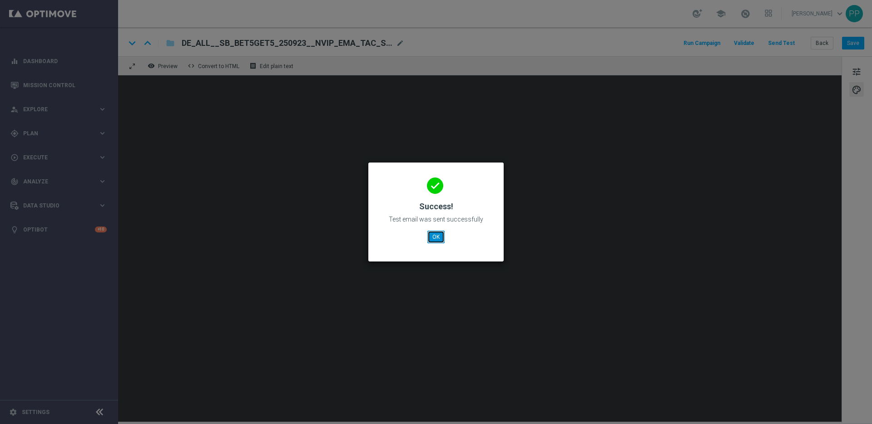
click at [435, 234] on button "OK" at bounding box center [436, 237] width 17 height 13
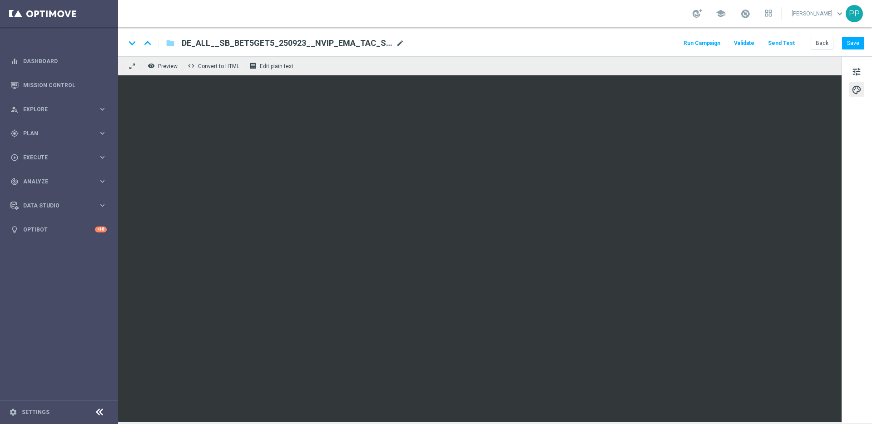
click at [403, 40] on span "mode_edit" at bounding box center [400, 43] width 8 height 8
drag, startPoint x: 386, startPoint y: 42, endPoint x: 213, endPoint y: 35, distance: 173.2
click at [213, 35] on div "keyboard_arrow_down keyboard_arrow_up folder DE_ALL__SB_BET5GET5_250923__NVIP_E…" at bounding box center [495, 41] width 754 height 29
paste input "1003__NVIP_EMA_TAC_SP"
type input "DE_ALL__SB_BET5GET5_251003__NVIP_EMA_TAC_SP"
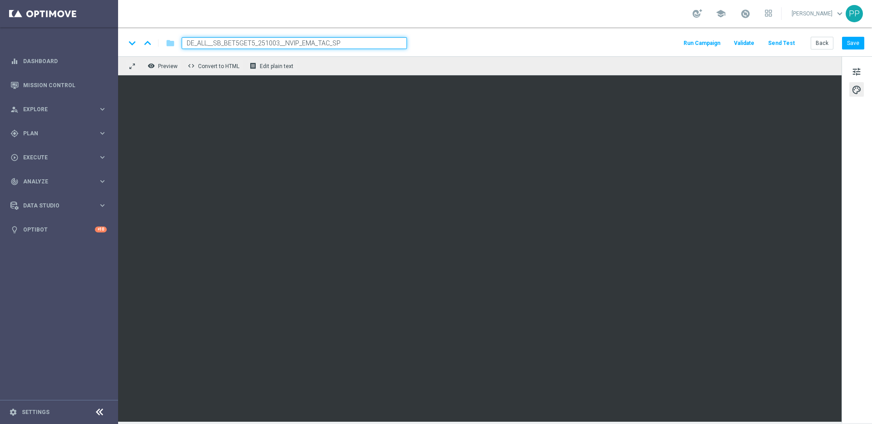
click at [438, 43] on div "keyboard_arrow_down keyboard_arrow_up folder DE_ALL__SB_BET5GET5_251003__NVIP_E…" at bounding box center [494, 43] width 739 height 12
click at [857, 45] on button "Save" at bounding box center [853, 43] width 22 height 13
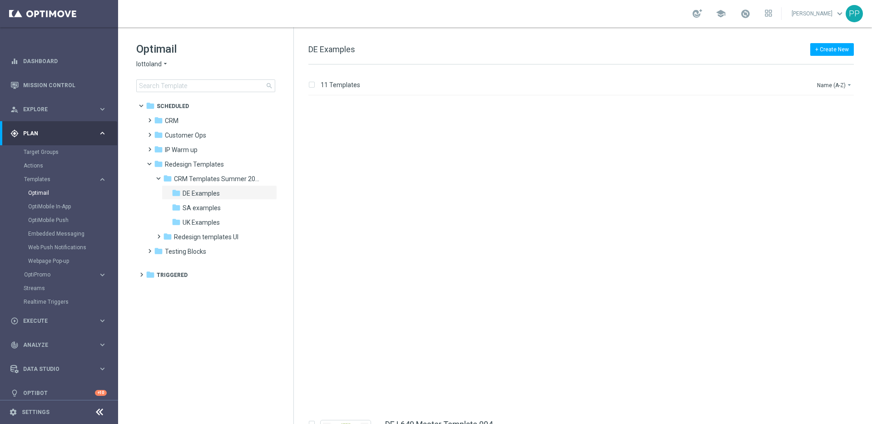
scroll to position [361, 0]
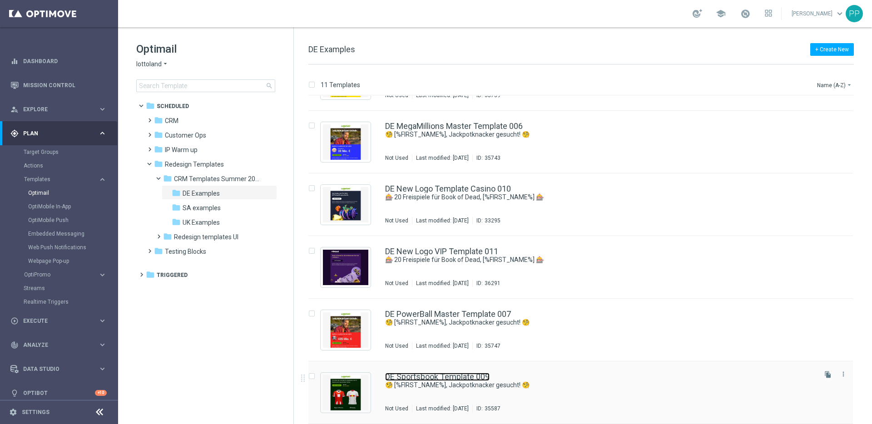
click at [443, 378] on link "DE Sportsbook Template 009" at bounding box center [437, 377] width 105 height 8
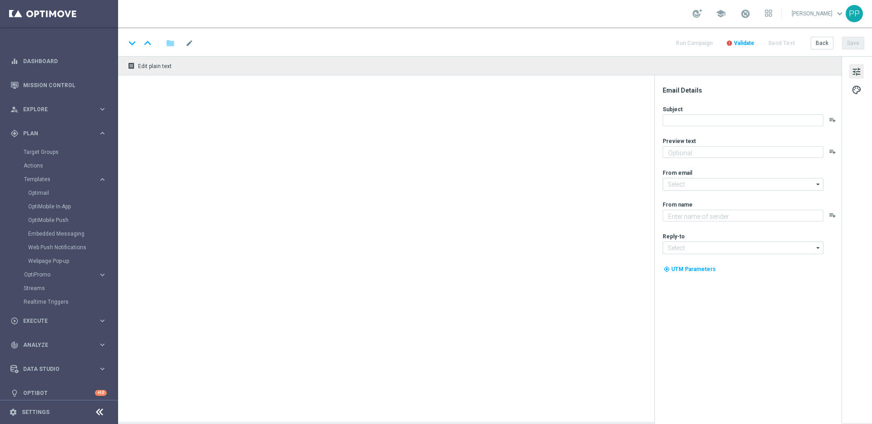
type textarea "Heute 30 % Rabatt auf dein Los"
type input "mail@crm.lottoland.com"
type textarea "Lottoland"
type input "[EMAIL_ADDRESS][DOMAIN_NAME]"
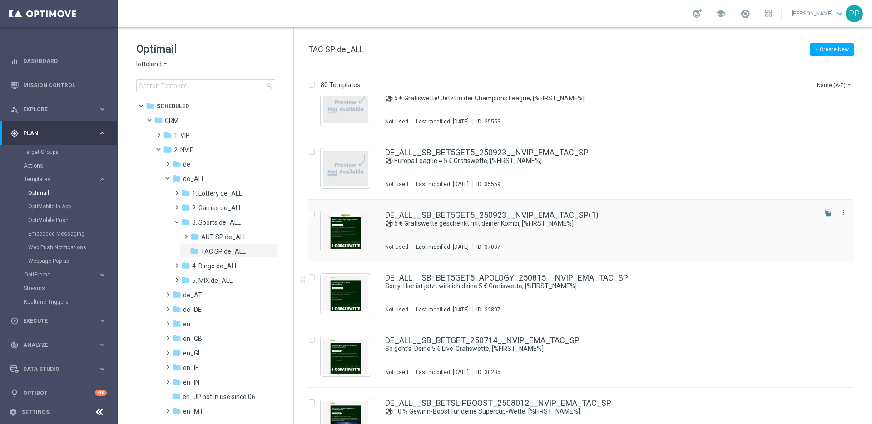
scroll to position [305, 0]
click at [313, 215] on input "Press SPACE to select this row." at bounding box center [312, 215] width 6 height 6
checkbox input "true"
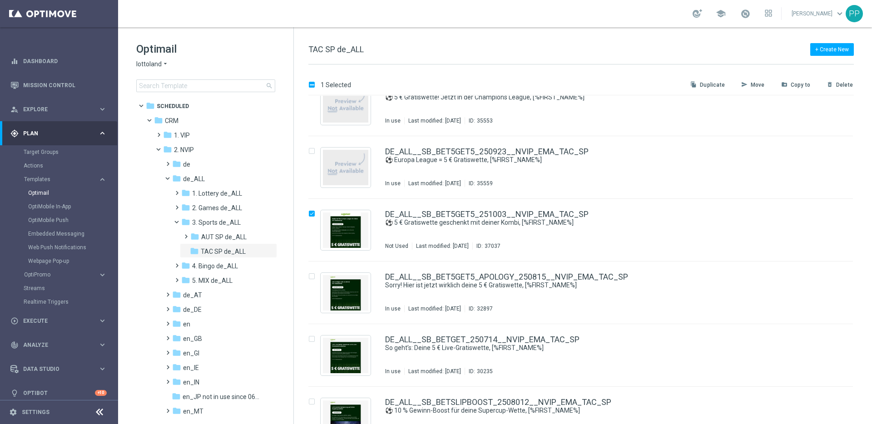
click at [801, 84] on p "Copy to" at bounding box center [801, 84] width 20 height 7
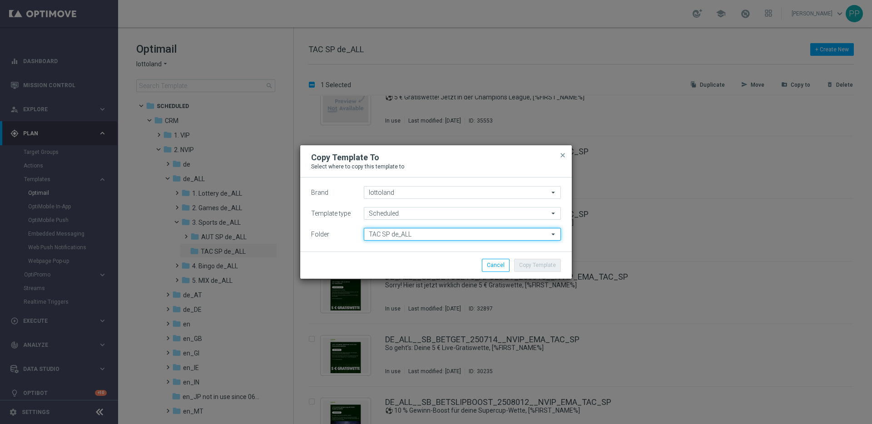
click at [381, 233] on input "TAC SP de_ALL" at bounding box center [462, 234] width 197 height 13
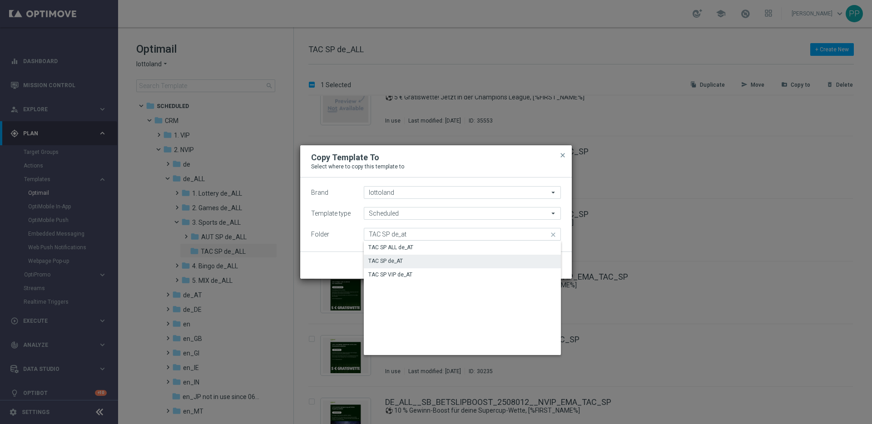
click at [378, 260] on div "TAC SP de_AT" at bounding box center [385, 261] width 35 height 8
type input "TAC SP de_AT"
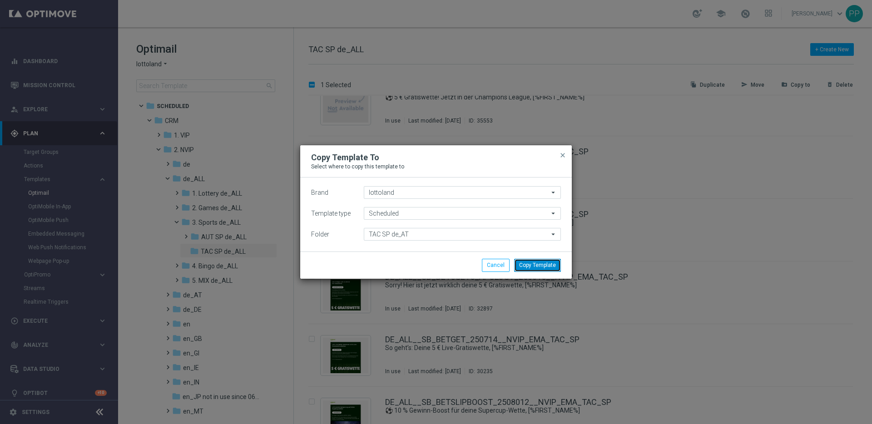
click at [528, 259] on button "Copy Template" at bounding box center [537, 265] width 47 height 13
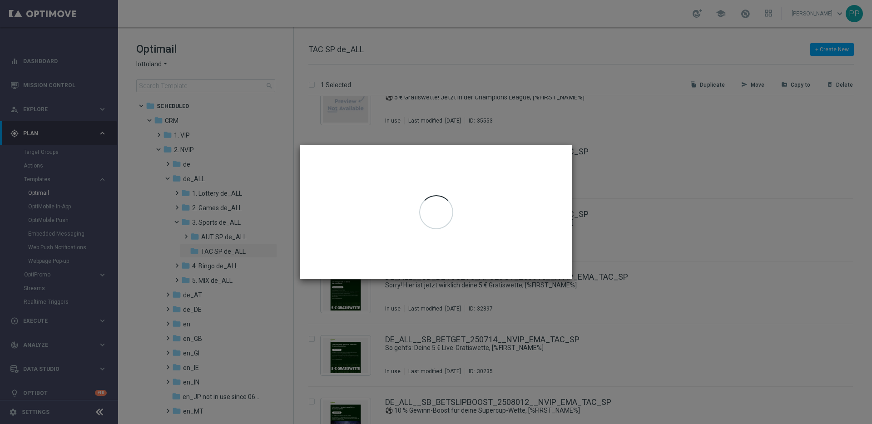
checkbox input "false"
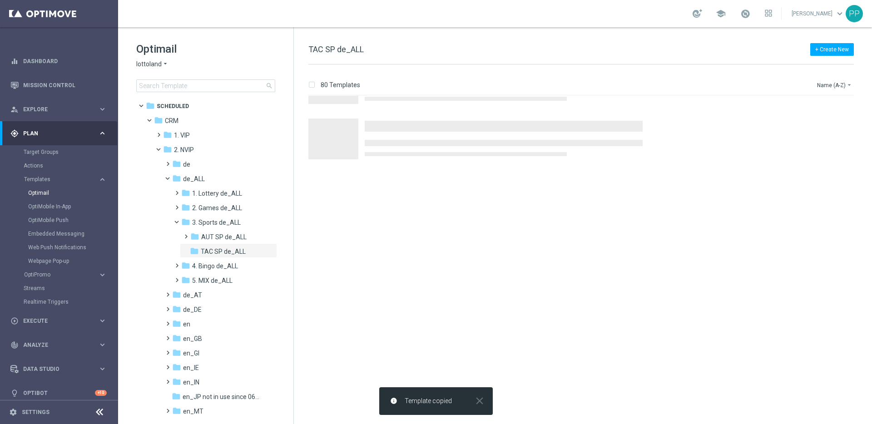
scroll to position [0, 0]
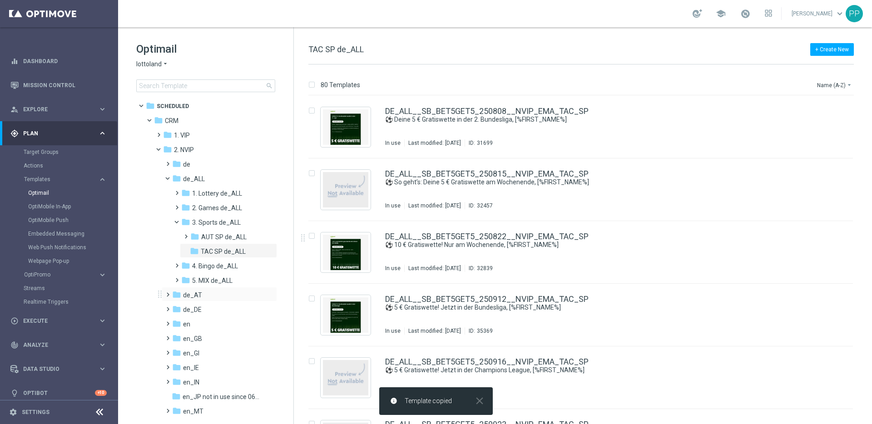
click at [165, 293] on span at bounding box center [166, 291] width 4 height 4
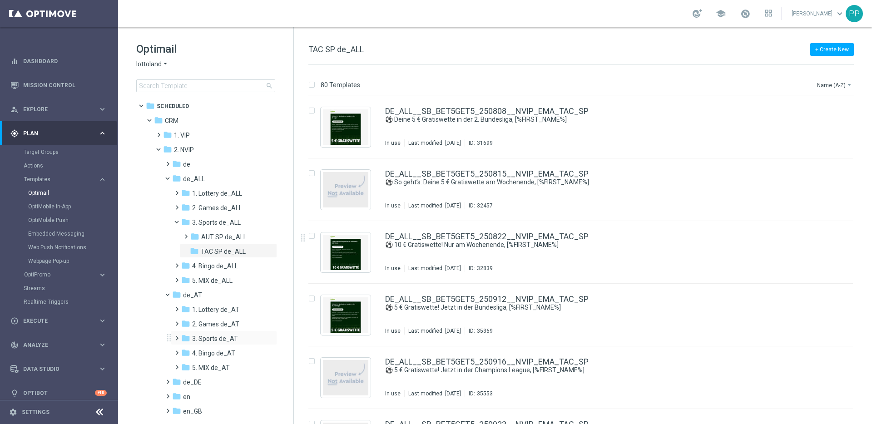
click at [177, 334] on span at bounding box center [175, 335] width 4 height 4
click at [212, 368] on span "TAC SP de_AT" at bounding box center [222, 368] width 42 height 8
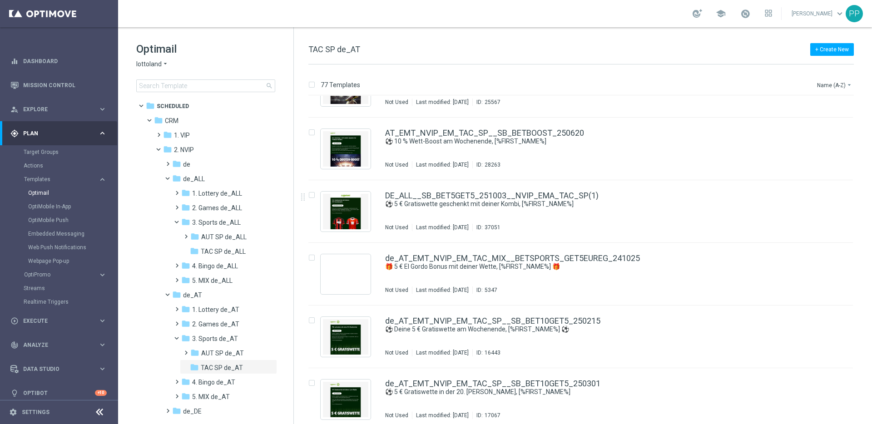
scroll to position [1546, 0]
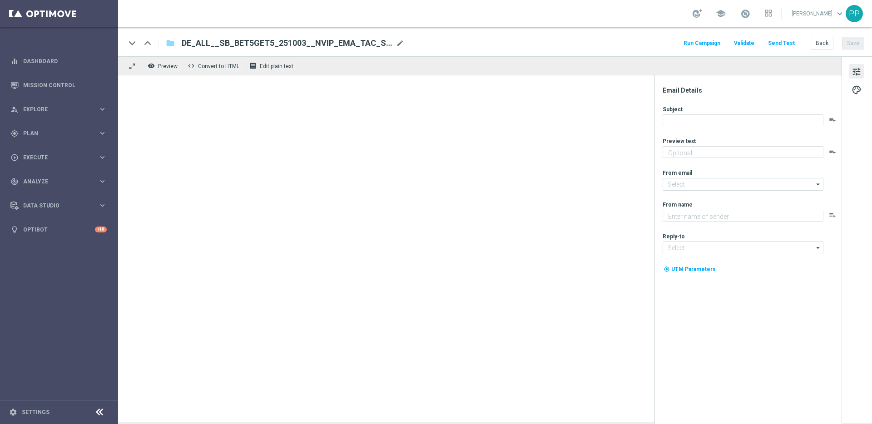
type textarea "Du hast die freie [PERSON_NAME], welche Ligen und Spiele du wettest."
type input "[EMAIL_ADDRESS][DOMAIN_NAME]"
type textarea "Lottoland"
type input "[EMAIL_ADDRESS][DOMAIN_NAME]"
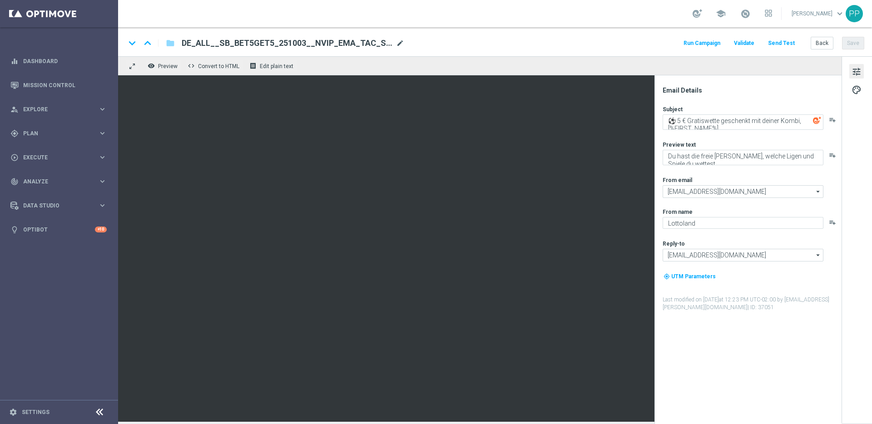
click at [401, 42] on span "mode_edit" at bounding box center [400, 43] width 8 height 8
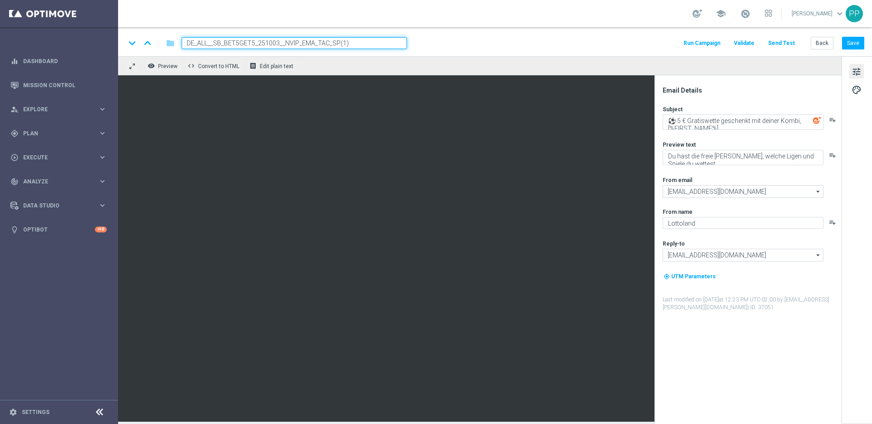
drag, startPoint x: 380, startPoint y: 44, endPoint x: 203, endPoint y: 34, distance: 177.5
click at [203, 34] on div "keyboard_arrow_down keyboard_arrow_up folder DE_ALL__SB_BET5GET5_251003__NVIP_E…" at bounding box center [495, 41] width 754 height 29
paste input "AT__SB_BET5GET5_251003__NVIP_EMA_TAC_SP"
type input "AT__SB_BET5GET5_251003__NVIP_EMA_TAC_SP"
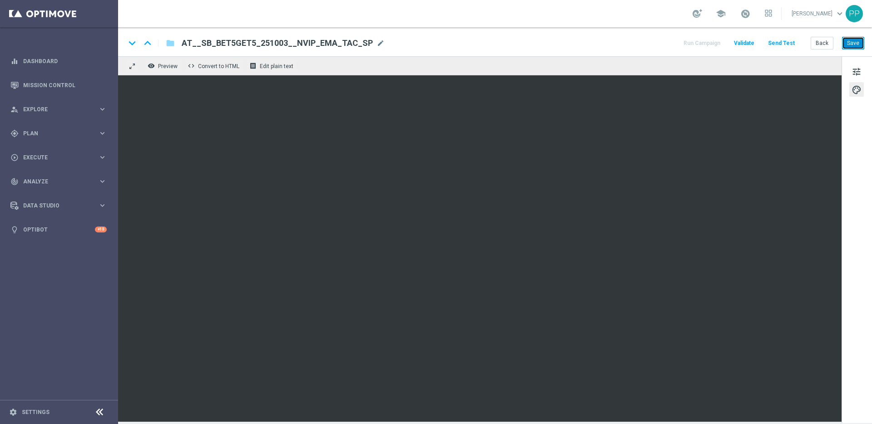
click at [846, 45] on button "Save" at bounding box center [853, 43] width 22 height 13
click at [780, 44] on button "Send Test" at bounding box center [782, 43] width 30 height 12
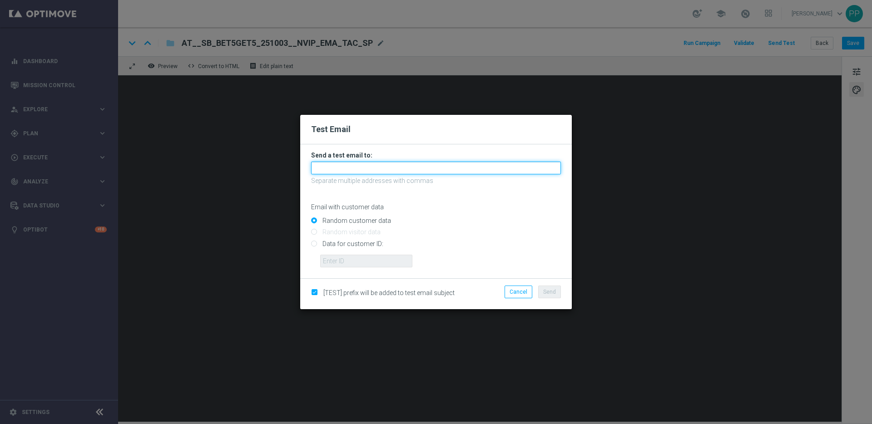
click at [421, 167] on input "text" at bounding box center [436, 168] width 250 height 13
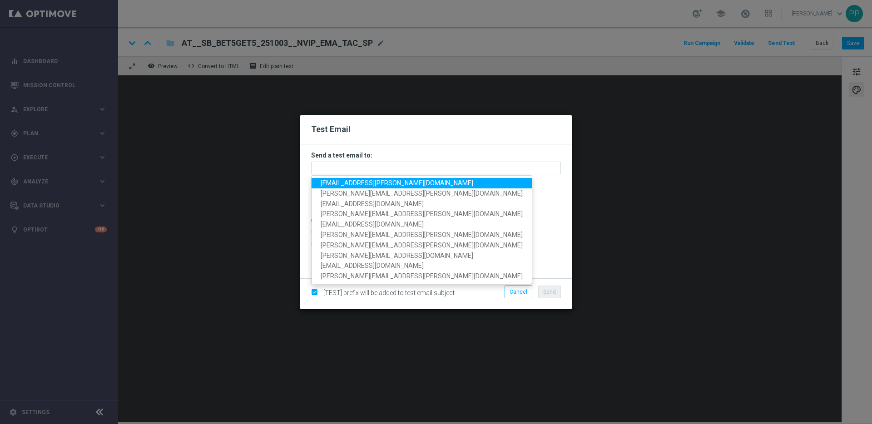
click at [349, 184] on span "[EMAIL_ADDRESS][PERSON_NAME][DOMAIN_NAME]" at bounding box center [397, 182] width 153 height 7
type input "[EMAIL_ADDRESS][PERSON_NAME][DOMAIN_NAME]"
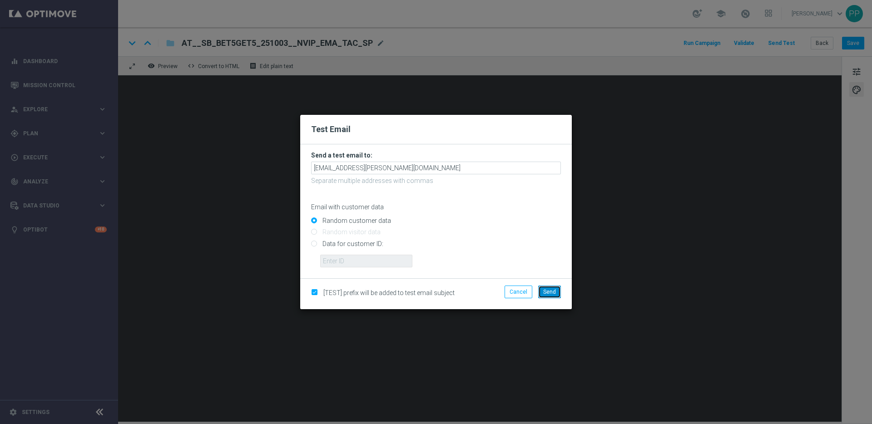
click at [543, 292] on button "Send" at bounding box center [549, 292] width 23 height 13
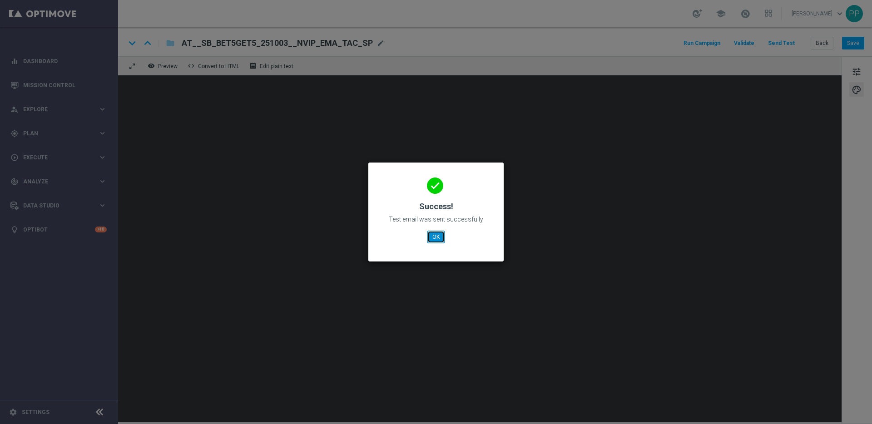
click at [433, 236] on button "OK" at bounding box center [436, 237] width 17 height 13
